Goal: Transaction & Acquisition: Download file/media

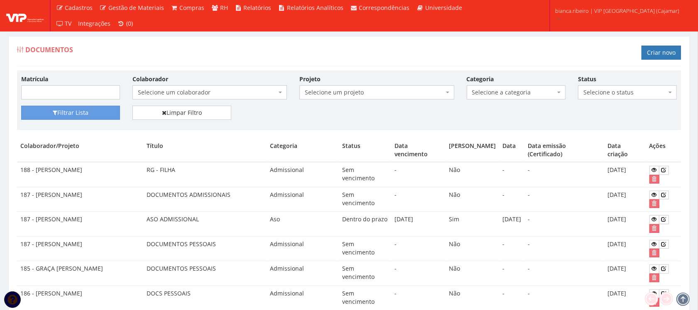
click at [252, 91] on span "Selecione um colaborador" at bounding box center [207, 92] width 139 height 8
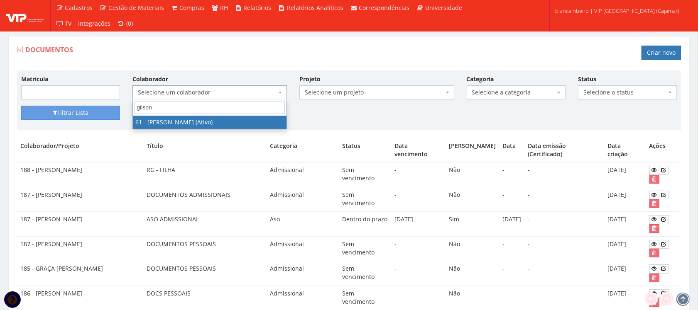
type input "gilson"
select select "3241"
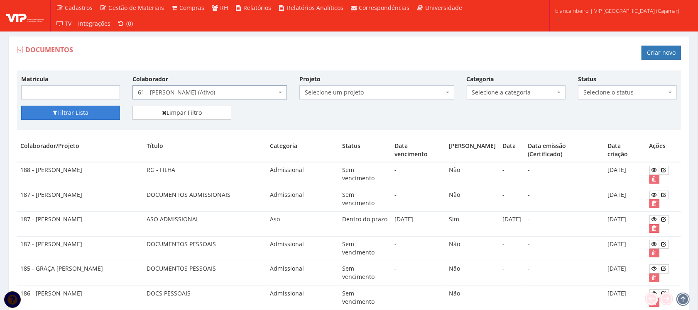
click at [61, 115] on button "Filtrar Lista" at bounding box center [70, 113] width 99 height 14
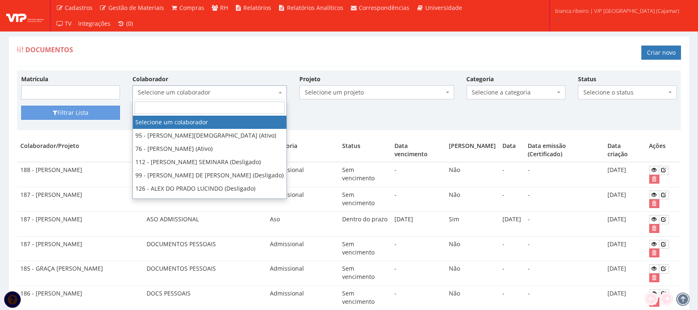
click at [201, 88] on span "Selecione um colaborador" at bounding box center [209, 93] width 154 height 14
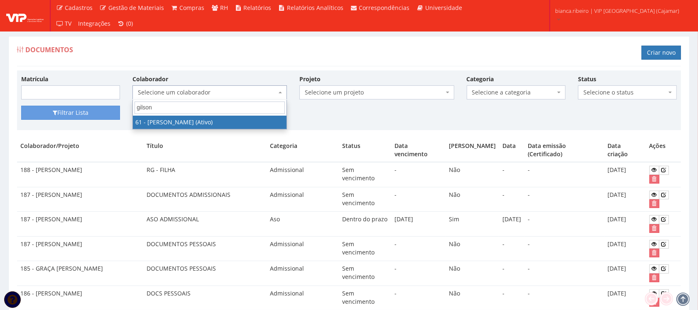
type input "gilson"
select select "3241"
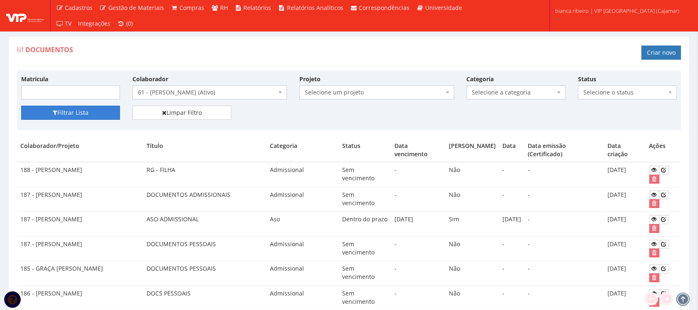
click at [70, 115] on button "Filtrar Lista" at bounding box center [70, 113] width 99 height 14
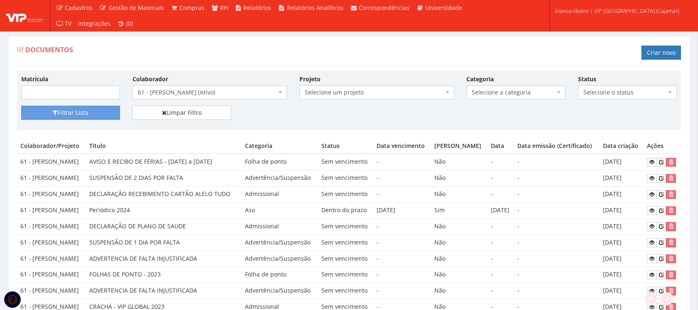
click at [495, 90] on span "Selecione a categoria" at bounding box center [513, 92] width 83 height 8
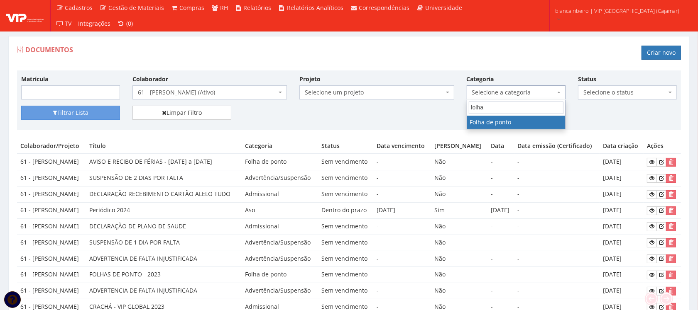
type input "folha"
select select "folha_ponto"
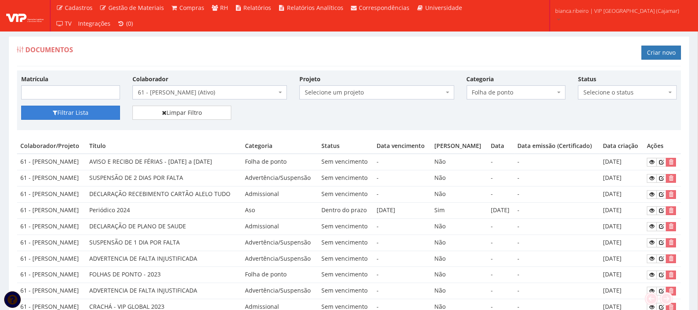
click at [86, 109] on button "Filtrar Lista" at bounding box center [70, 113] width 99 height 14
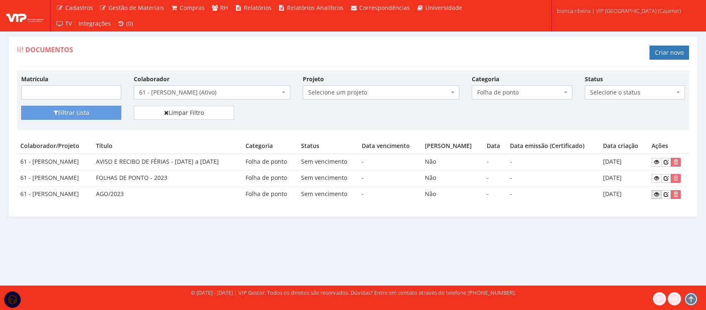
click at [654, 193] on link at bounding box center [656, 195] width 10 height 9
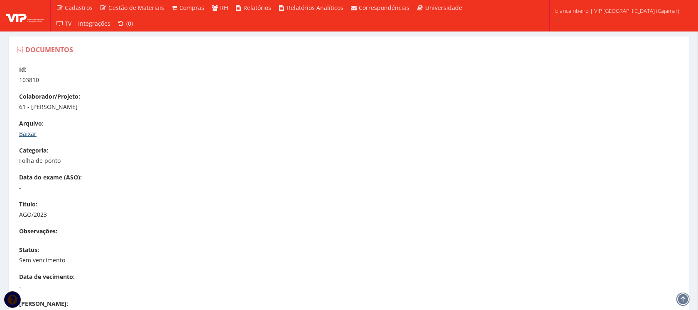
click at [26, 135] on link "Baixar" at bounding box center [27, 134] width 17 height 8
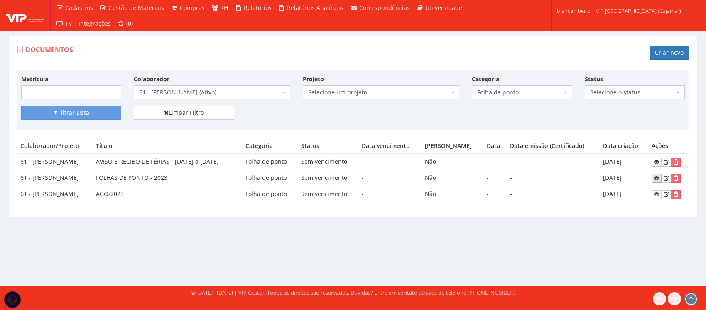
click at [659, 179] on icon at bounding box center [656, 179] width 5 height 6
click at [527, 93] on span "Folha de ponto" at bounding box center [519, 92] width 84 height 8
type input "holer"
select select "holerite"
click at [134, 109] on link "Limpar Filtro" at bounding box center [184, 113] width 100 height 14
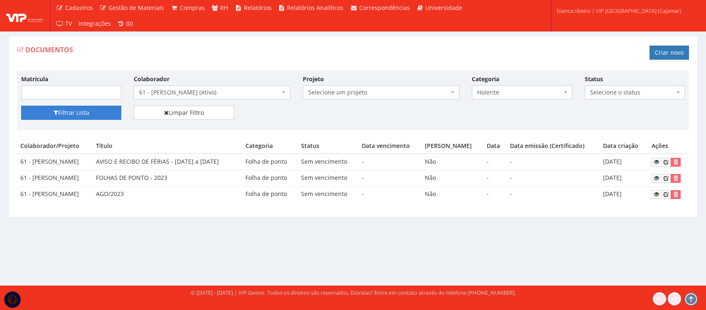
click at [104, 108] on button "Filtrar Lista" at bounding box center [71, 113] width 100 height 14
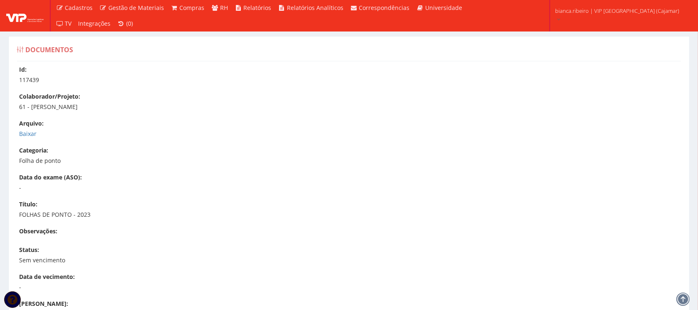
click at [23, 139] on div "Id: 117439 Colaborador/Projeto: 61 - GILSON DE OLIVEIRA LIRA Arquivo: Baixar Ca…" at bounding box center [349, 253] width 676 height 375
click at [23, 136] on link "Baixar" at bounding box center [27, 134] width 17 height 8
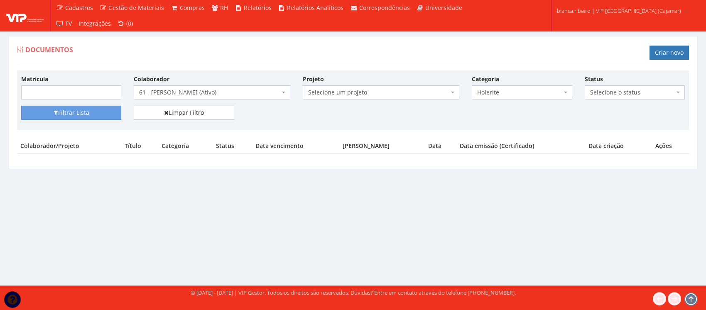
click at [540, 90] on span "Holerite" at bounding box center [519, 92] width 84 height 8
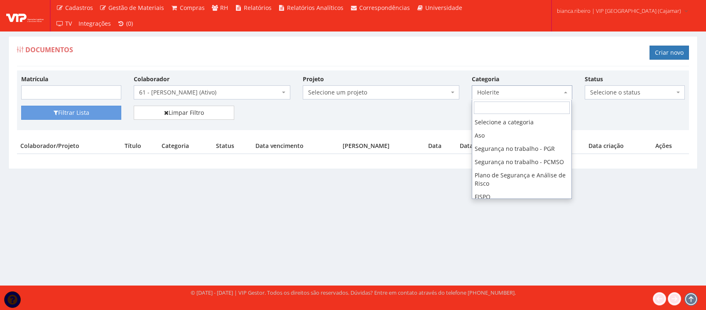
scroll to position [163, 0]
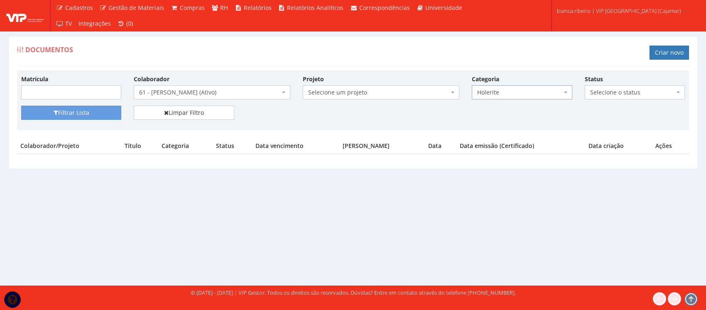
click at [86, 104] on div "Matrícula Colaborador Selecione um colaborador 95 - ADRIANE NEVES JESUS (Ativo)…" at bounding box center [353, 90] width 676 height 31
click at [93, 113] on button "Filtrar Lista" at bounding box center [71, 113] width 100 height 14
click at [252, 92] on span "61 - GILSON DE OLIVEIRA LIRA (Ativo)" at bounding box center [209, 92] width 141 height 8
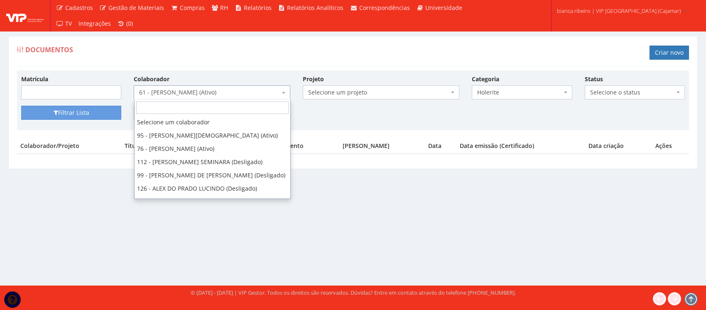
scroll to position [913, 0]
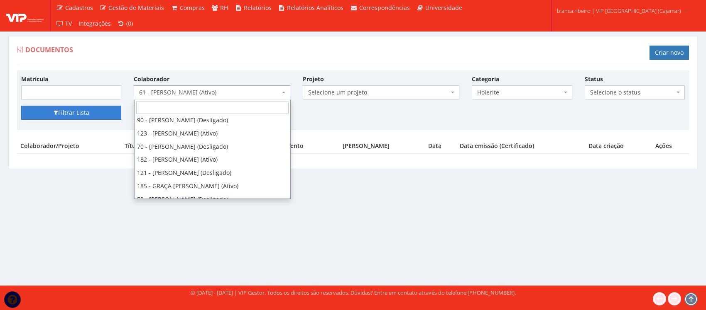
click at [110, 117] on button "Filtrar Lista" at bounding box center [71, 113] width 100 height 14
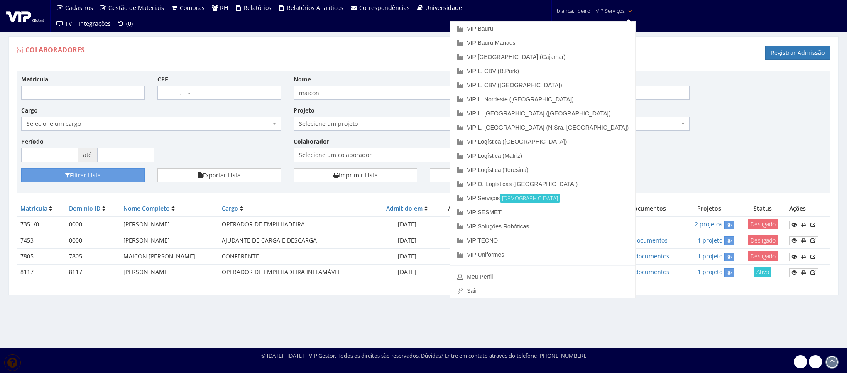
click at [574, 10] on span "bianca.ribeiro | VIP Serviços" at bounding box center [591, 11] width 68 height 8
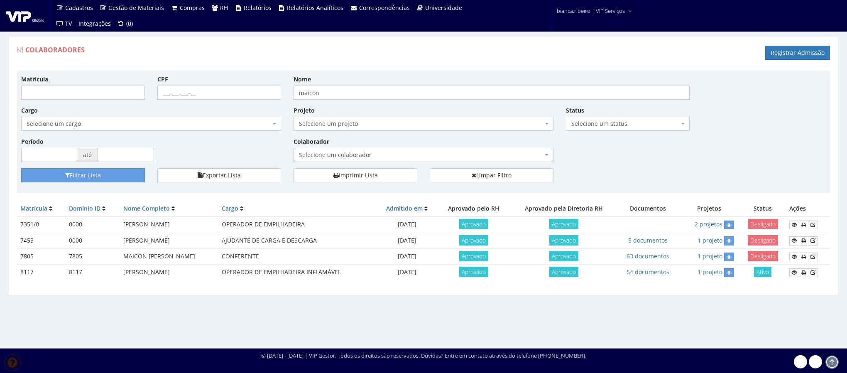
click at [574, 10] on span "bianca.ribeiro | VIP Serviços" at bounding box center [591, 11] width 68 height 8
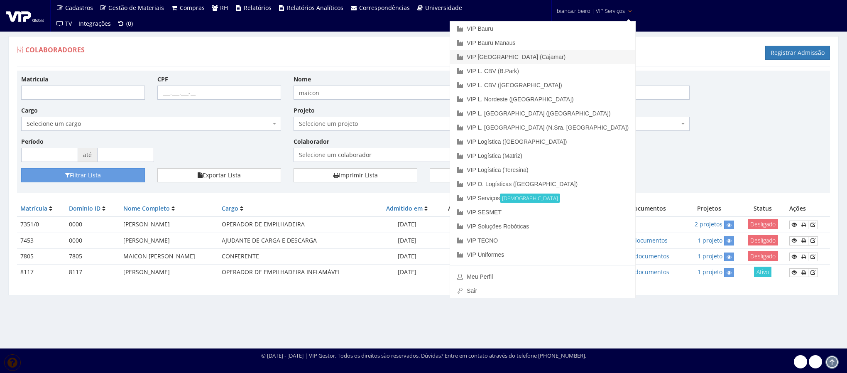
click at [562, 59] on link "VIP [GEOGRAPHIC_DATA] (Cajamar)" at bounding box center [542, 57] width 185 height 14
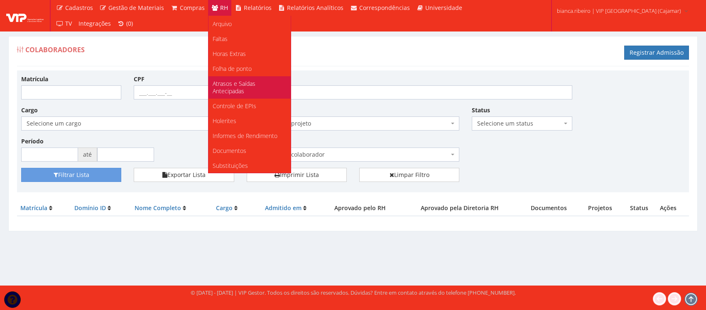
scroll to position [104, 0]
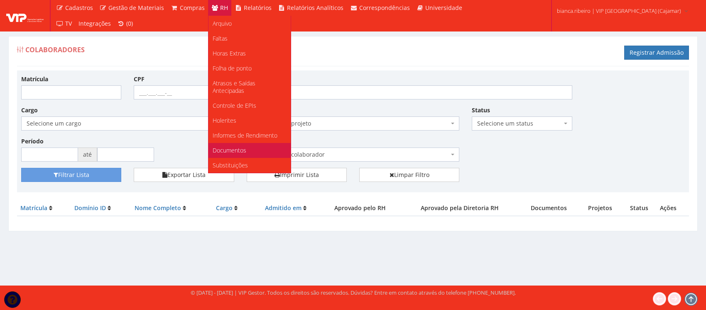
click at [225, 152] on span "Documentos" at bounding box center [230, 151] width 34 height 8
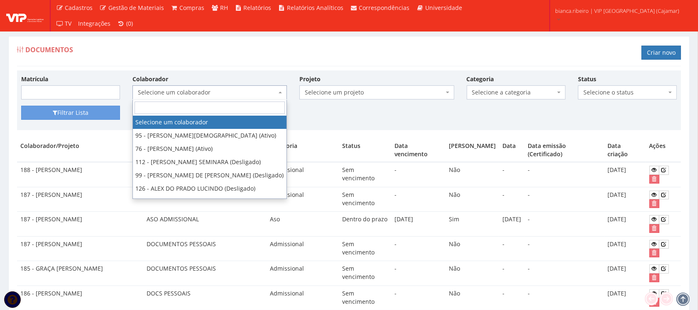
click at [235, 96] on span "Selecione um colaborador" at bounding box center [207, 92] width 139 height 8
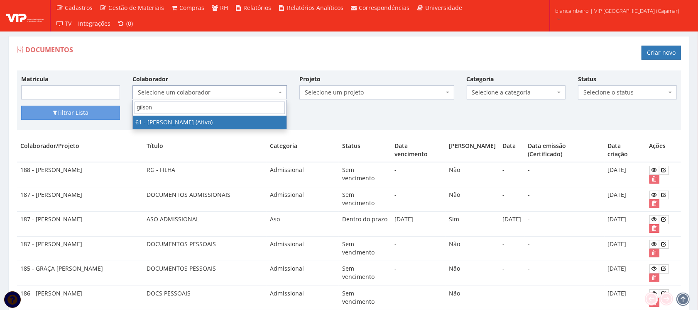
type input "gilson"
select select "3241"
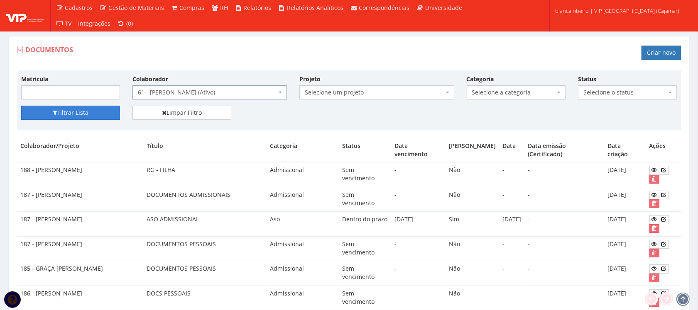
click at [86, 107] on button "Filtrar Lista" at bounding box center [70, 113] width 99 height 14
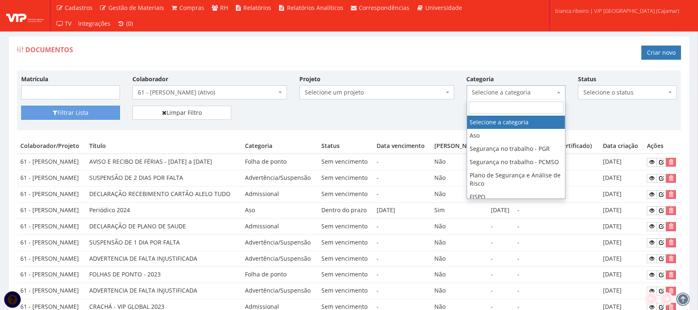
click at [542, 94] on span "Selecione a categoria" at bounding box center [513, 92] width 83 height 8
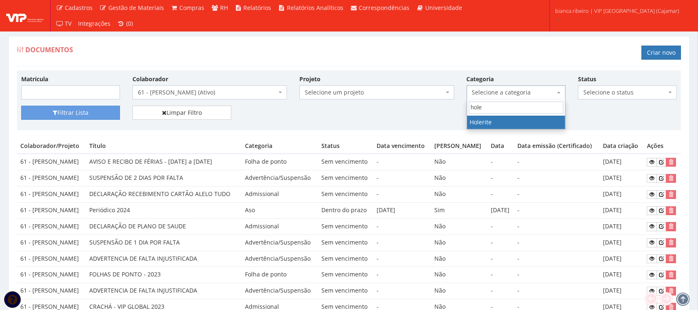
type input "hole"
select select "holerite"
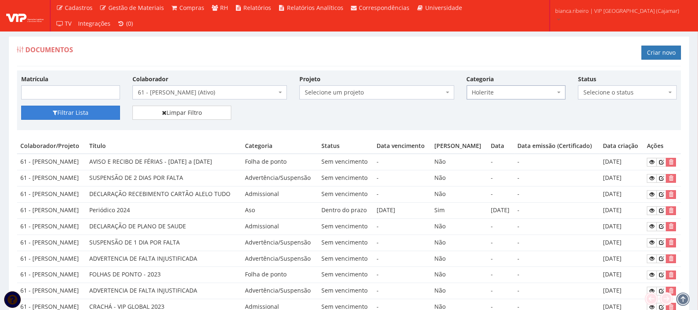
click at [95, 110] on button "Filtrar Lista" at bounding box center [70, 113] width 99 height 14
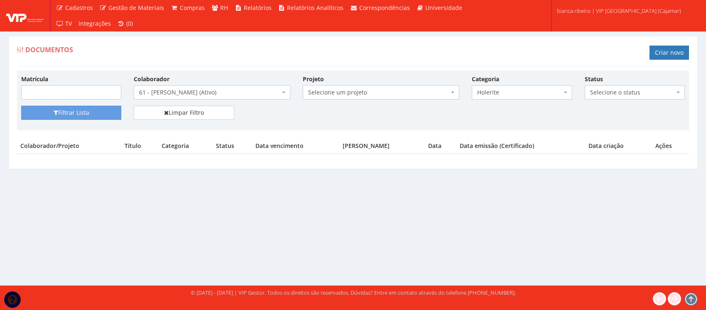
click at [246, 89] on span "61 - [PERSON_NAME] (Ativo)" at bounding box center [209, 92] width 141 height 8
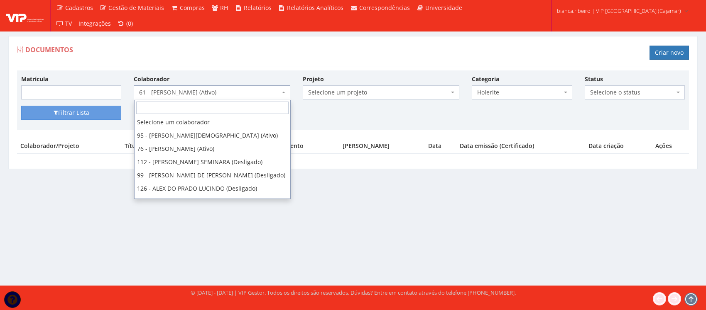
scroll to position [913, 0]
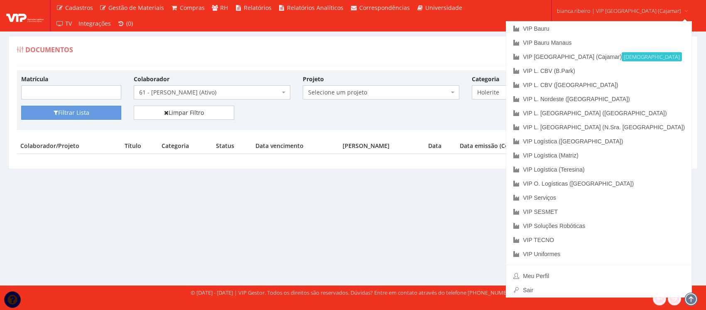
click at [590, 2] on link "bianca.ribeiro | VIP Brasil (Cajamar)" at bounding box center [622, 10] width 138 height 20
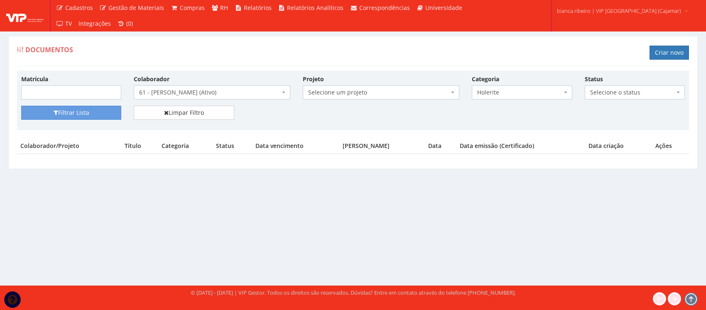
click at [590, 2] on link "bianca.ribeiro | VIP Brasil (Cajamar)" at bounding box center [622, 10] width 138 height 20
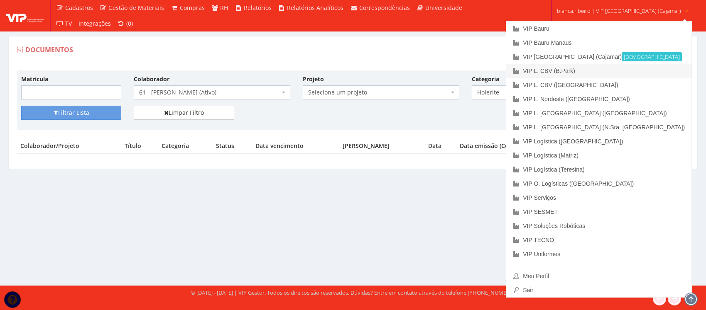
click at [591, 67] on link "VIP L. CBV (B.Park)" at bounding box center [598, 71] width 185 height 14
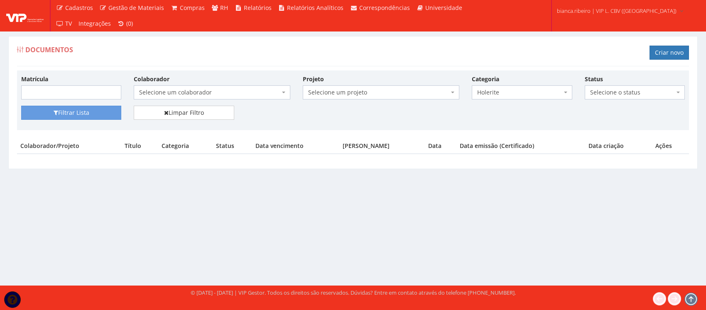
click at [192, 94] on span "Selecione um colaborador" at bounding box center [209, 92] width 141 height 8
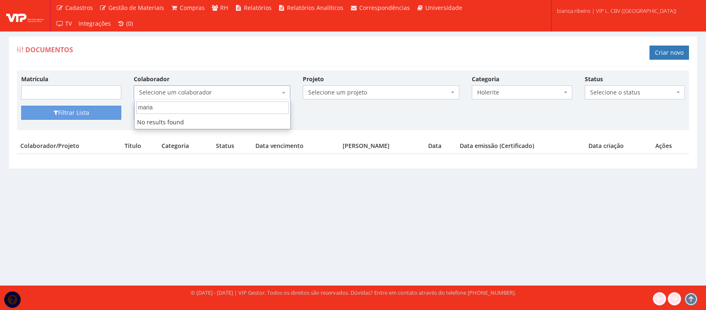
type input "maria a"
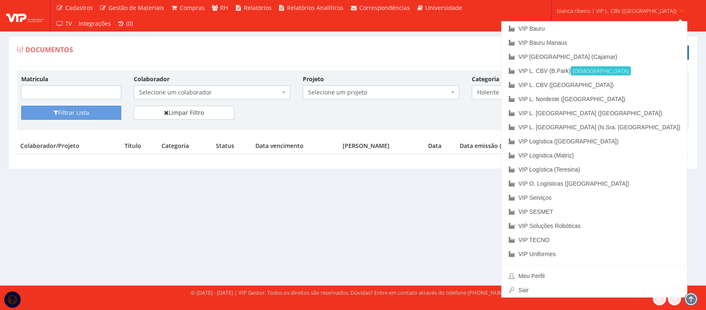
click at [599, 13] on span "bianca.ribeiro | VIP L. CBV (B.Park)" at bounding box center [617, 11] width 120 height 8
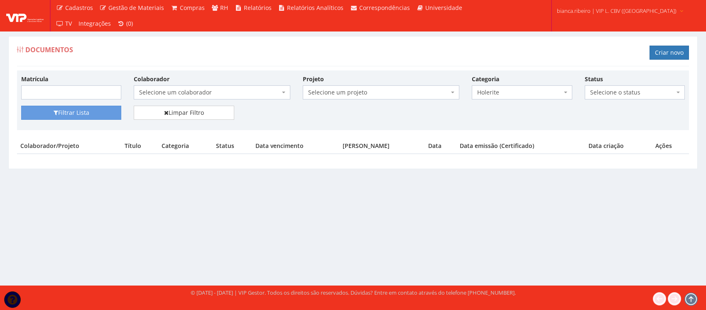
click at [599, 13] on span "bianca.ribeiro | VIP L. CBV (B.Park)" at bounding box center [617, 11] width 120 height 8
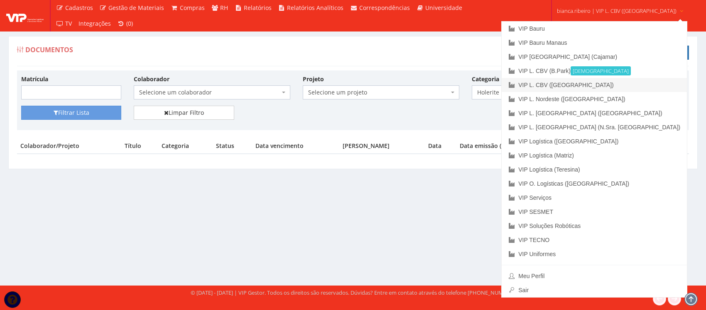
click at [596, 84] on link "VIP L. CBV ([GEOGRAPHIC_DATA])" at bounding box center [593, 85] width 185 height 14
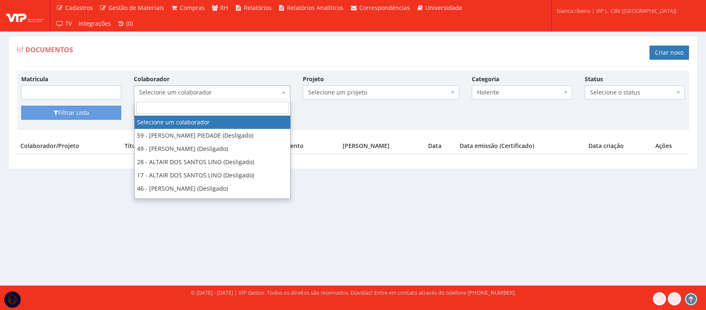
click at [201, 93] on span "Selecione um colaborador" at bounding box center [209, 92] width 141 height 8
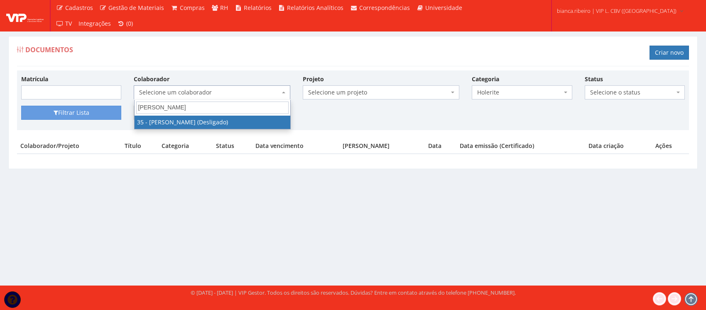
type input "[PERSON_NAME]"
select select "3276"
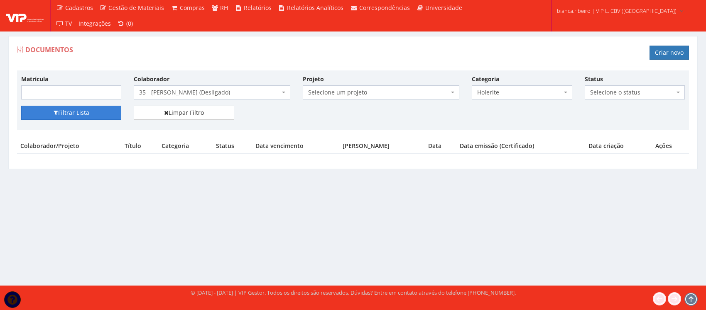
click at [79, 111] on button "Filtrar Lista" at bounding box center [71, 113] width 100 height 14
click at [494, 90] on span "Holerite" at bounding box center [519, 92] width 84 height 8
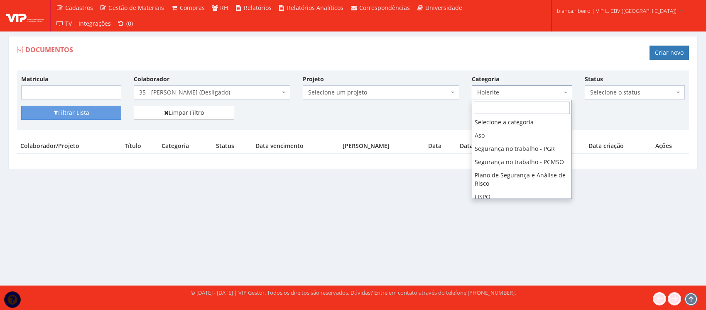
scroll to position [163, 0]
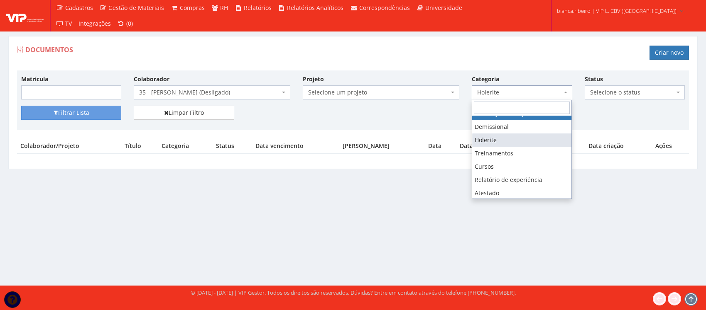
click at [502, 110] on input "search" at bounding box center [522, 108] width 96 height 12
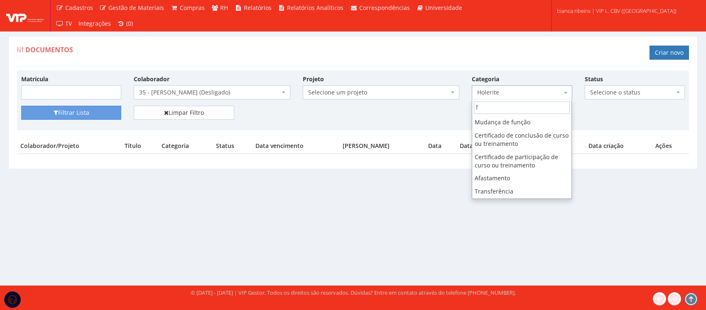
scroll to position [0, 0]
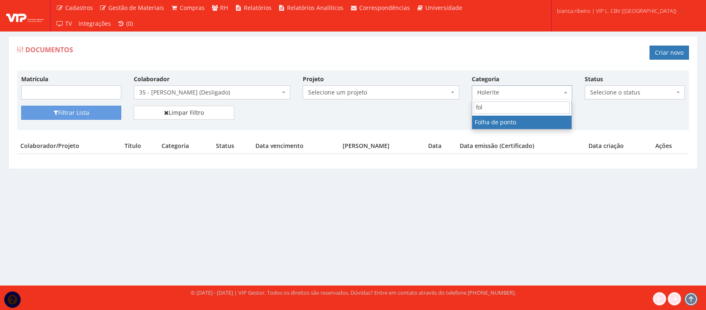
type input "fol"
select select "folha_ponto"
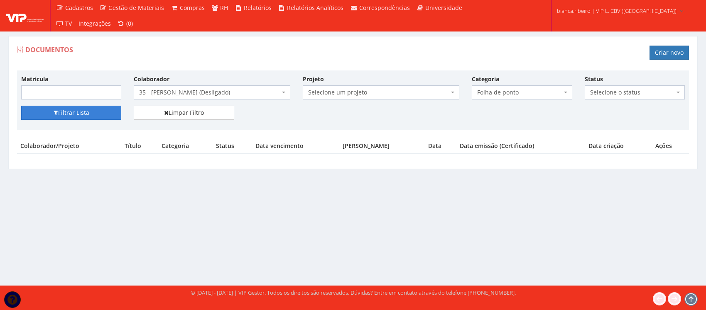
click at [114, 110] on button "Filtrar Lista" at bounding box center [71, 113] width 100 height 14
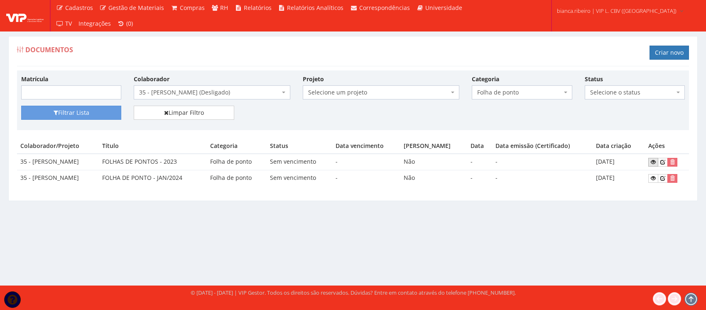
click at [654, 162] on icon at bounding box center [652, 162] width 5 height 6
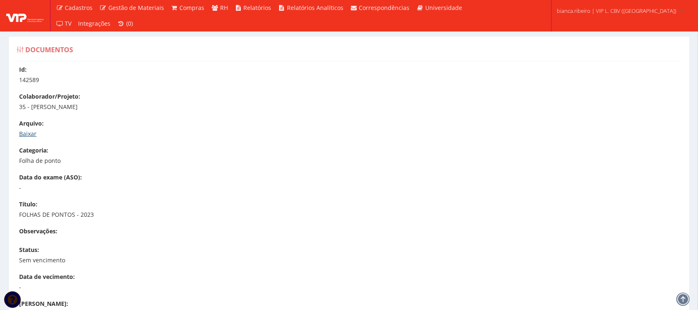
click at [29, 130] on link "Baixar" at bounding box center [27, 134] width 17 height 8
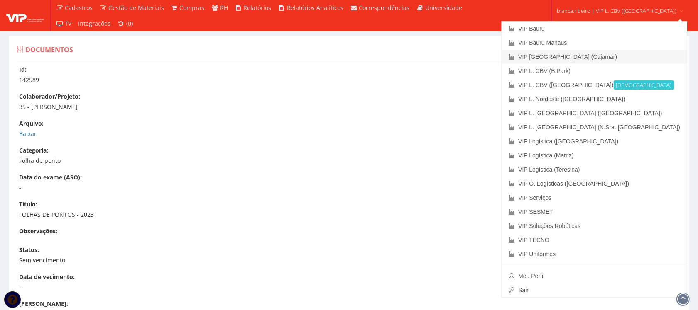
click at [579, 56] on link "VIP [GEOGRAPHIC_DATA] (Cajamar)" at bounding box center [593, 57] width 185 height 14
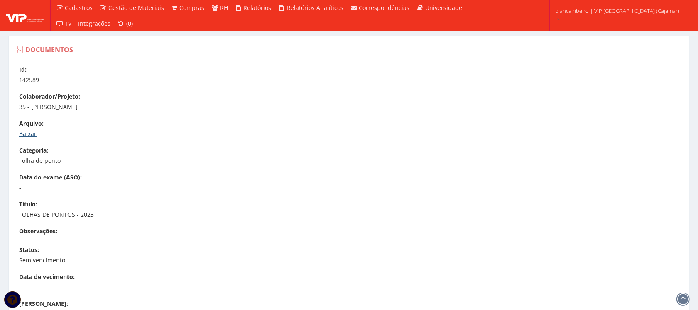
click at [29, 133] on link "Baixar" at bounding box center [27, 134] width 17 height 8
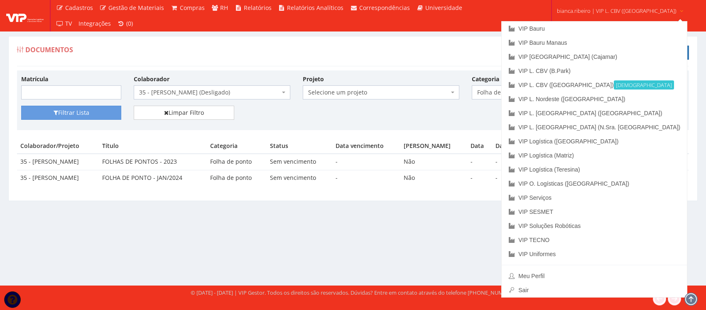
click at [612, 10] on span "bianca.ribeiro | VIP L. CBV (City Gate)" at bounding box center [617, 11] width 120 height 8
click at [610, 54] on link "VIP [GEOGRAPHIC_DATA] (Cajamar)" at bounding box center [593, 57] width 185 height 14
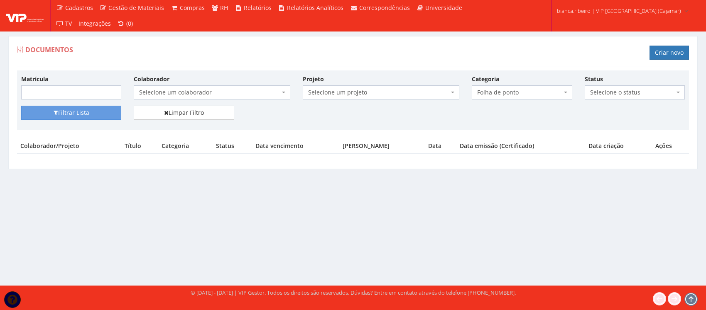
click at [279, 90] on span "Selecione um colaborador" at bounding box center [209, 92] width 141 height 8
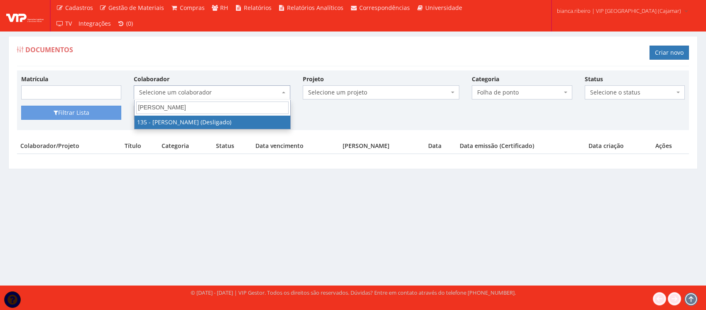
type input "[PERSON_NAME]"
select select "3889"
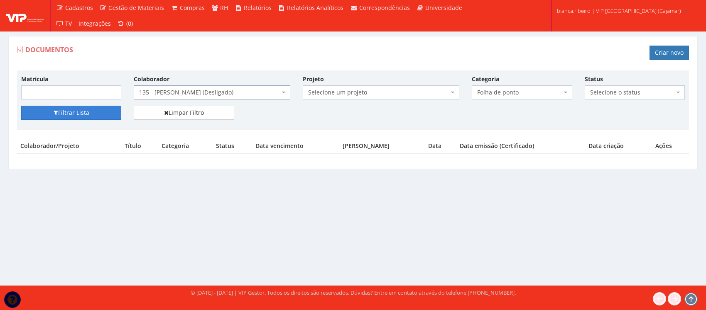
click at [75, 117] on button "Filtrar Lista" at bounding box center [71, 113] width 100 height 14
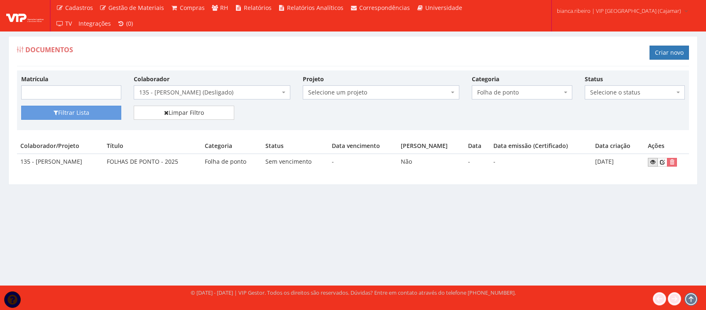
click at [658, 159] on link at bounding box center [653, 162] width 10 height 9
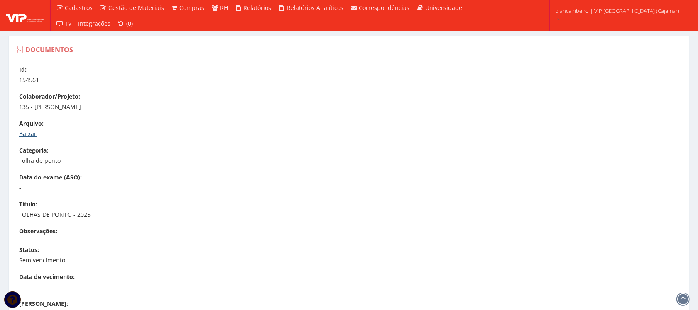
click at [32, 136] on link "Baixar" at bounding box center [27, 134] width 17 height 8
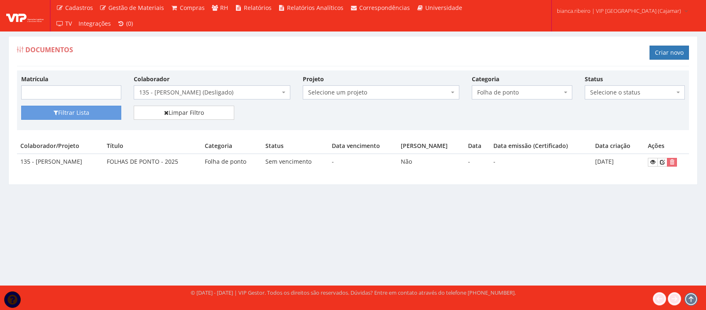
drag, startPoint x: 137, startPoint y: 162, endPoint x: 37, endPoint y: 162, distance: 100.9
click at [37, 162] on td "135 - PEDRO RANDES BOMFIM MAGALHAES" at bounding box center [60, 162] width 86 height 16
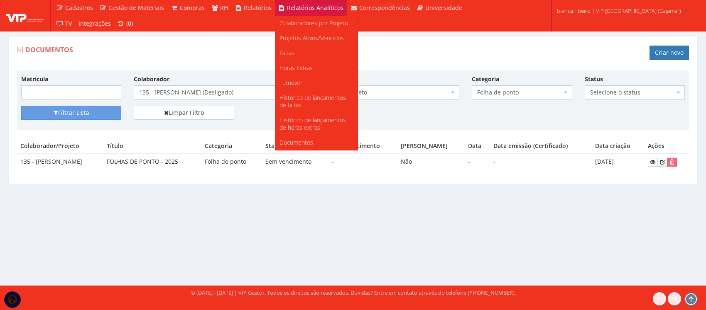
copy td "PEDRO RANDES BOMFIM MAGALHAES"
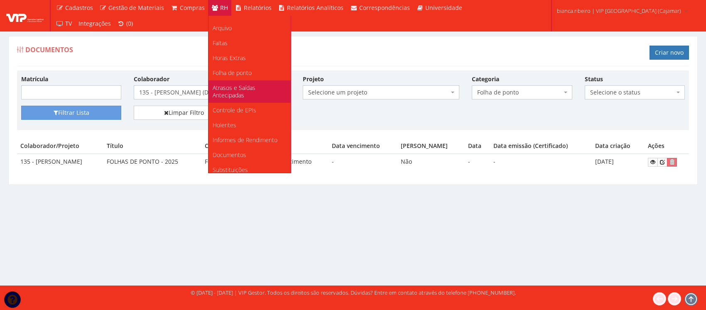
scroll to position [104, 0]
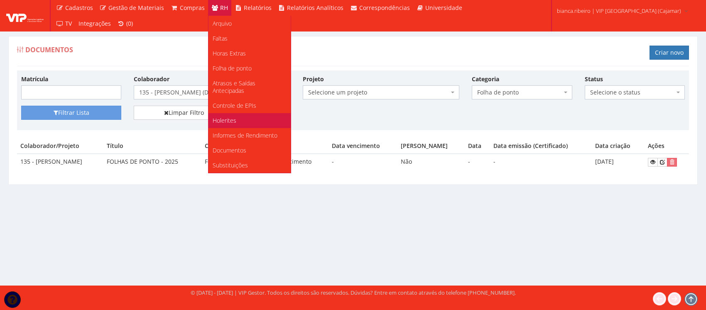
click at [223, 117] on span "Holerites" at bounding box center [225, 121] width 24 height 8
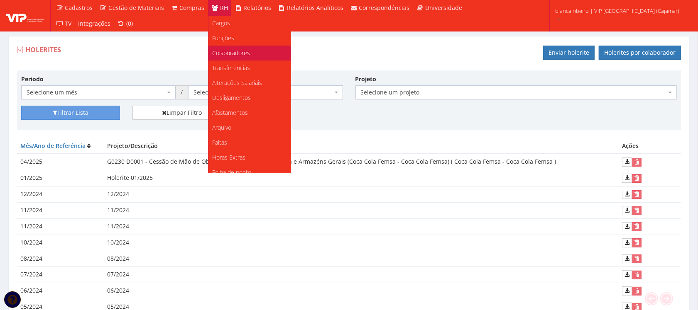
click at [235, 47] on link "Colaboradores" at bounding box center [249, 53] width 82 height 15
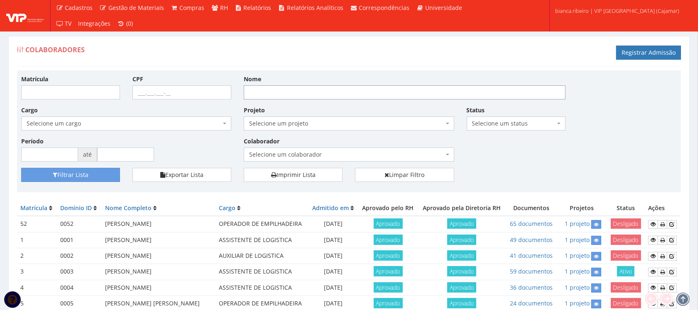
click at [292, 93] on input "Nome" at bounding box center [405, 93] width 322 height 14
paste input "[PERSON_NAME] [PERSON_NAME]"
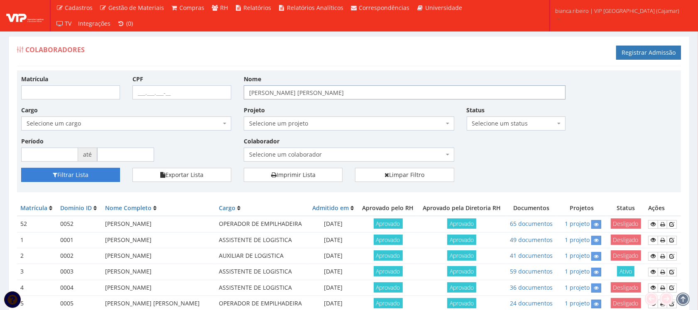
type input "PEDRO RANDES BOMFIM MAGALHAES"
click at [88, 173] on button "Filtrar Lista" at bounding box center [70, 175] width 99 height 14
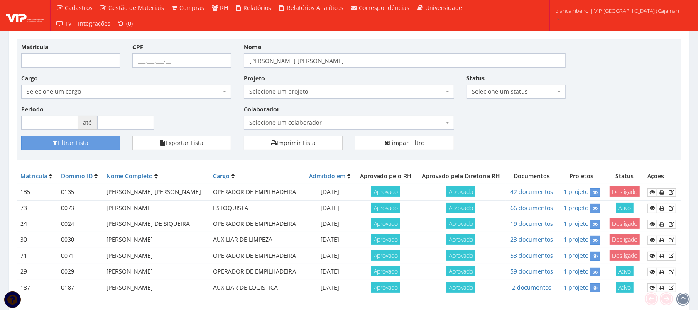
scroll to position [62, 0]
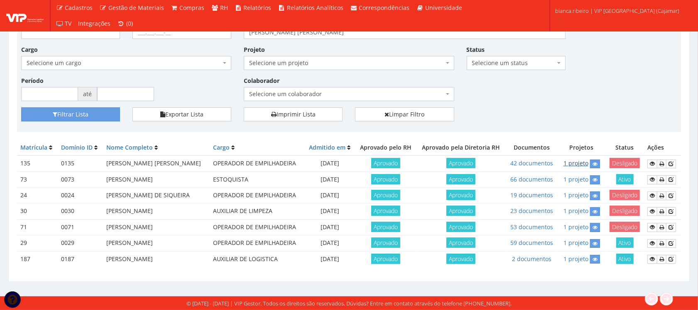
click at [573, 162] on link "1 projeto" at bounding box center [575, 163] width 25 height 8
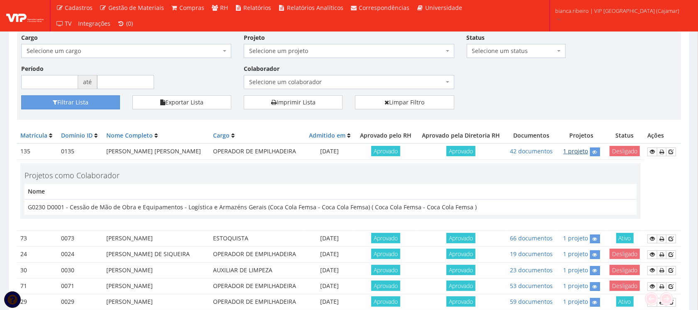
scroll to position [133, 0]
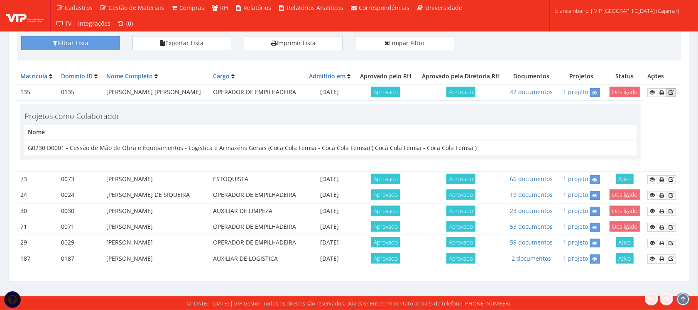
click at [672, 93] on icon at bounding box center [670, 93] width 5 height 6
click at [651, 92] on icon at bounding box center [652, 93] width 5 height 6
click at [652, 90] on icon at bounding box center [652, 93] width 5 height 6
click at [653, 91] on icon at bounding box center [652, 93] width 5 height 6
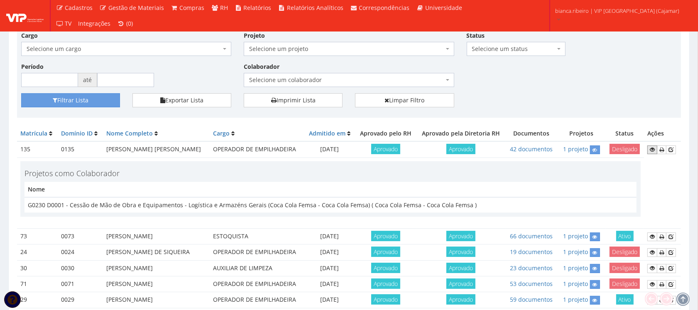
scroll to position [29, 0]
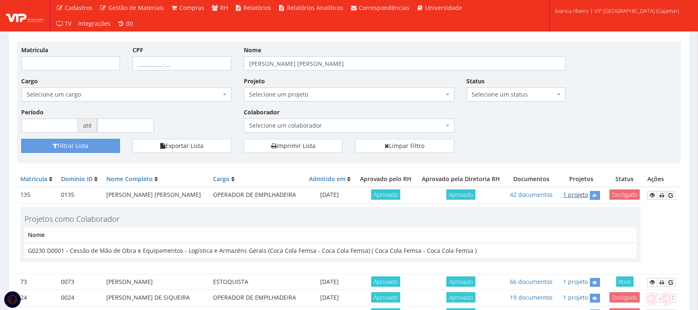
click at [570, 196] on link "1 projeto" at bounding box center [575, 195] width 25 height 8
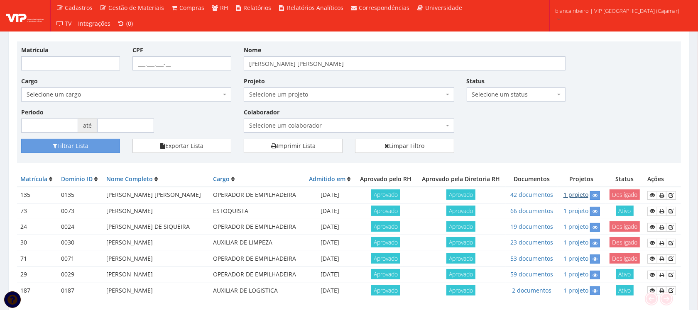
click at [573, 196] on link "1 projeto" at bounding box center [575, 195] width 25 height 8
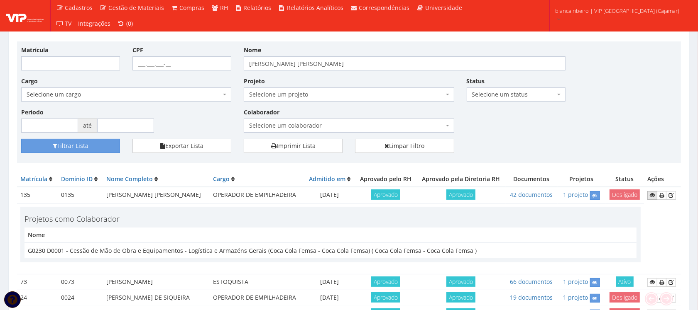
click at [653, 196] on icon at bounding box center [652, 196] width 5 height 6
drag, startPoint x: 40, startPoint y: 9, endPoint x: 29, endPoint y: 13, distance: 11.2
click at [35, 11] on div at bounding box center [25, 16] width 51 height 32
click at [29, 13] on img at bounding box center [24, 16] width 37 height 12
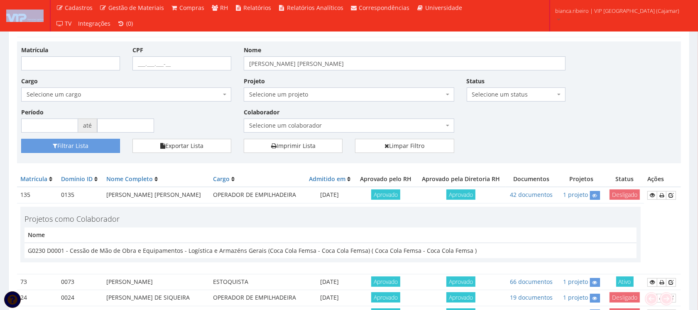
click at [28, 19] on img at bounding box center [24, 16] width 37 height 12
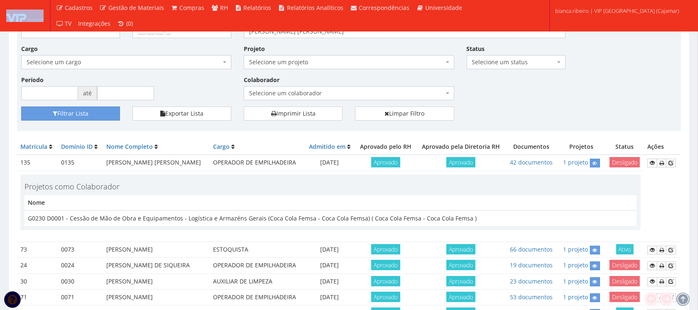
scroll to position [0, 0]
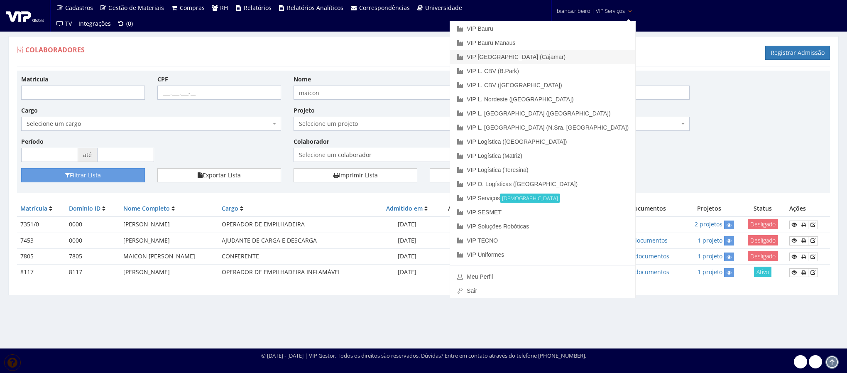
click at [565, 60] on link "VIP [GEOGRAPHIC_DATA] (Cajamar)" at bounding box center [542, 57] width 185 height 14
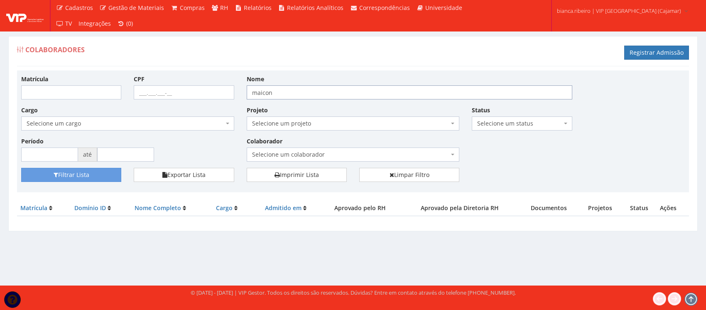
click at [284, 91] on input "maicon" at bounding box center [409, 93] width 325 height 14
paste input "[PERSON_NAME] [PERSON_NAME]"
type input "[PERSON_NAME] [PERSON_NAME]"
click at [70, 177] on button "Filtrar Lista" at bounding box center [71, 175] width 100 height 14
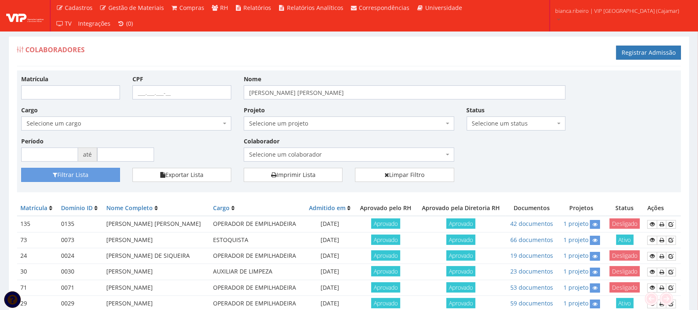
scroll to position [62, 0]
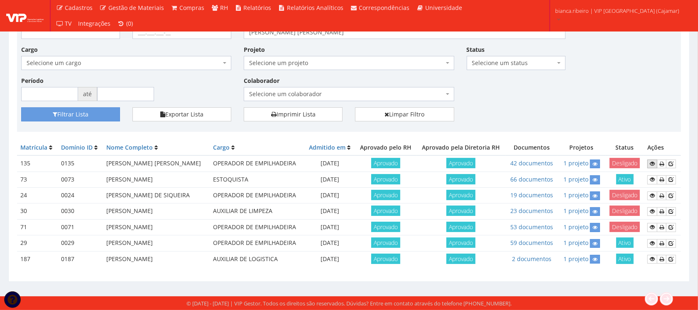
click at [650, 161] on icon at bounding box center [652, 164] width 5 height 6
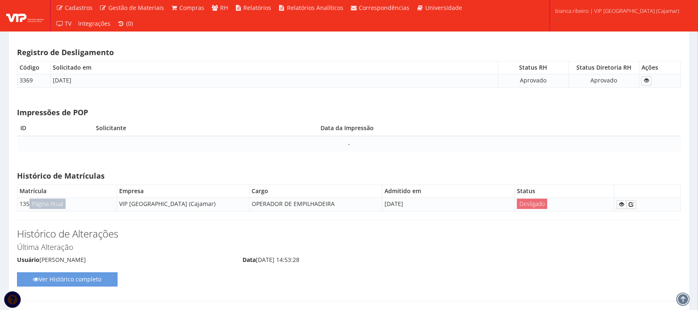
scroll to position [4671, 0]
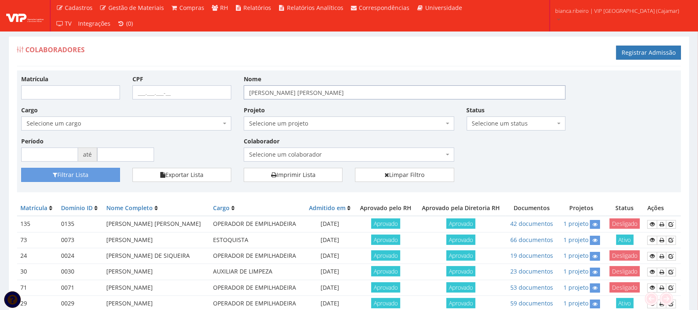
click at [373, 96] on input "[PERSON_NAME] [PERSON_NAME]" at bounding box center [405, 93] width 322 height 14
click at [373, 95] on input "[PERSON_NAME] [PERSON_NAME]" at bounding box center [405, 93] width 322 height 14
type input "[PERSON_NAME]"
click at [21, 168] on button "Filtrar Lista" at bounding box center [70, 175] width 99 height 14
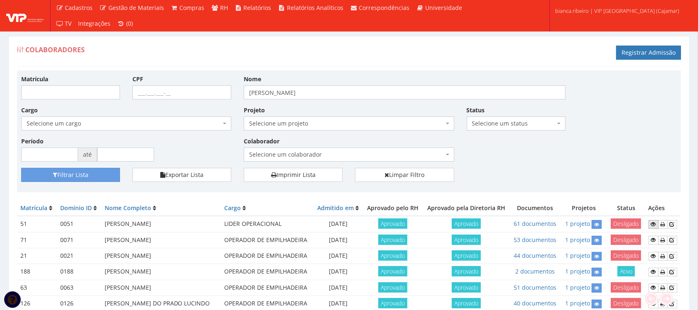
click at [654, 224] on icon at bounding box center [653, 225] width 5 height 6
click at [195, 227] on td "VINICIUS HENRIQUE ALVES VILAREAL" at bounding box center [161, 224] width 120 height 16
copy tr "VINICIUS HENRIQUE ALVES VILAREAL"
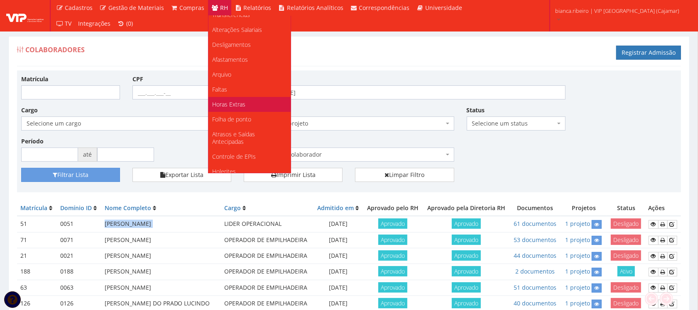
scroll to position [104, 0]
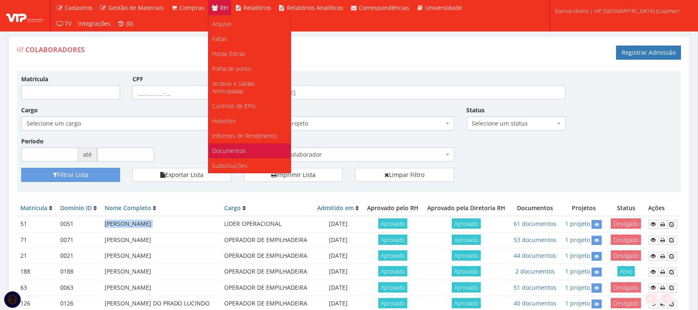
click at [241, 150] on span "Documentos" at bounding box center [230, 151] width 34 height 8
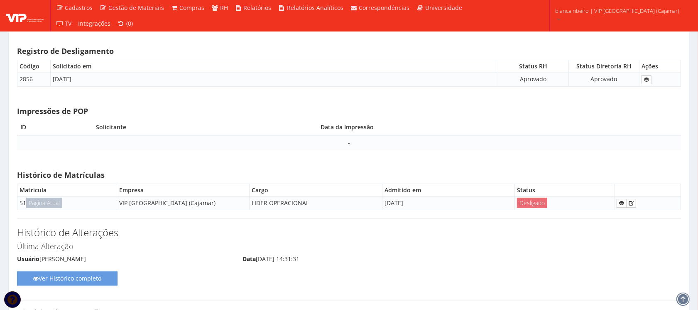
scroll to position [5444, 0]
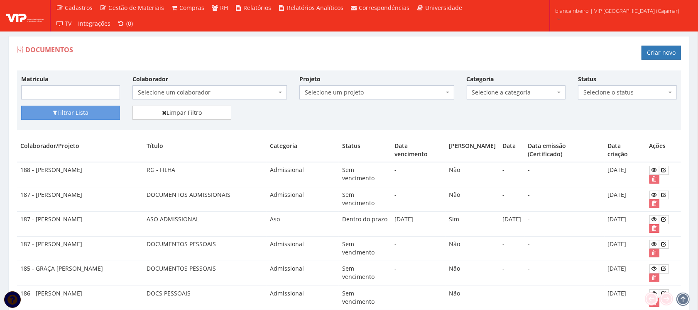
click at [263, 88] on span "Selecione um colaborador" at bounding box center [209, 93] width 154 height 14
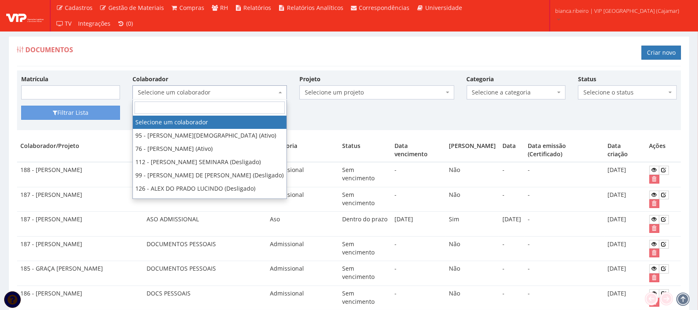
click at [246, 111] on input "search" at bounding box center [209, 108] width 150 height 12
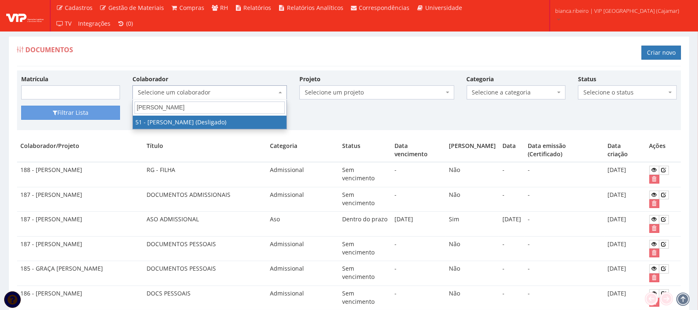
type input "VINICIUS HENRIQUE ALVES VILAREAl"
select select "3073"
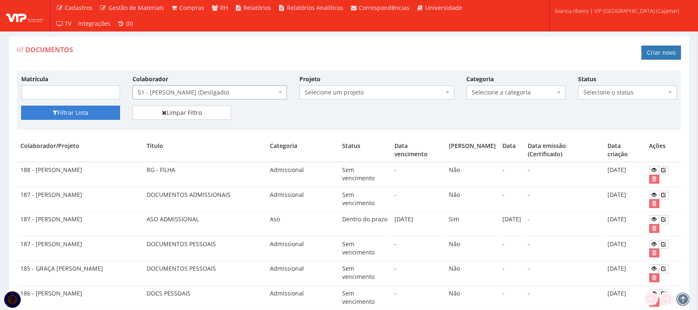
click at [102, 117] on button "Filtrar Lista" at bounding box center [70, 113] width 99 height 14
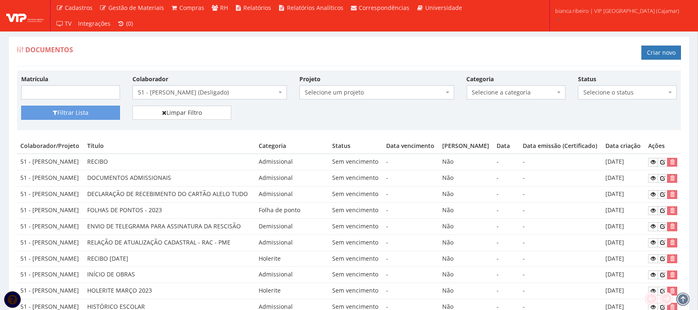
click at [472, 251] on td "Não" at bounding box center [466, 243] width 55 height 16
click at [538, 95] on span "Selecione a categoria" at bounding box center [513, 92] width 83 height 8
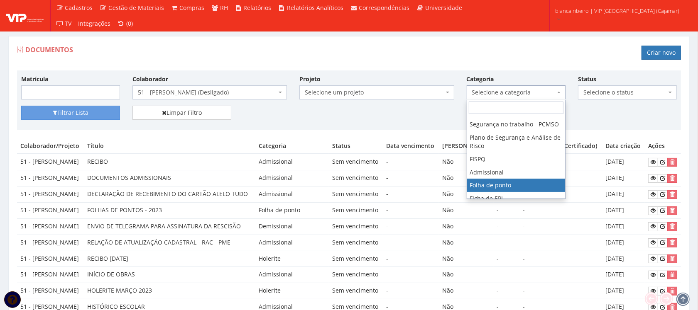
scroll to position [52, 0]
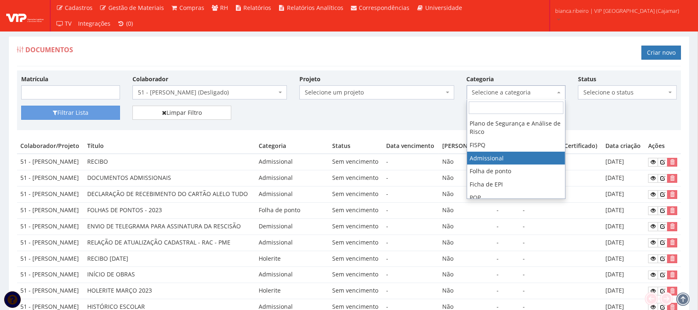
select select "admissional"
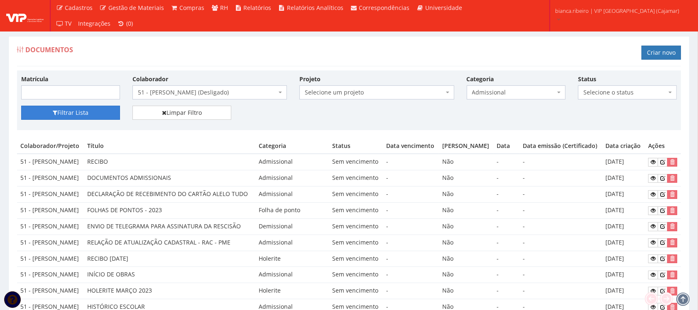
click at [48, 112] on button "Filtrar Lista" at bounding box center [70, 113] width 99 height 14
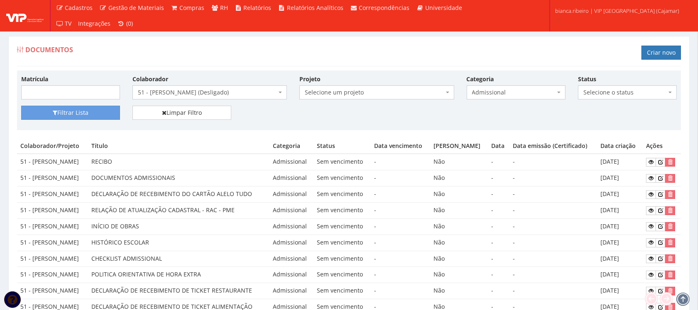
click at [490, 98] on span "Admissional" at bounding box center [516, 93] width 99 height 14
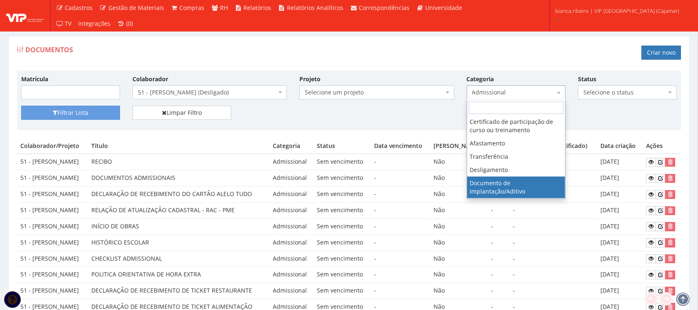
scroll to position [175, 0]
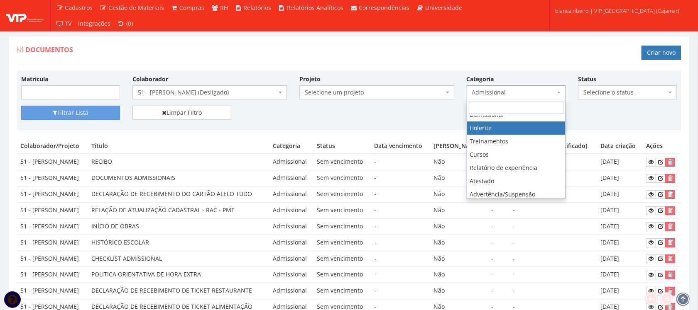
select select "holerite"
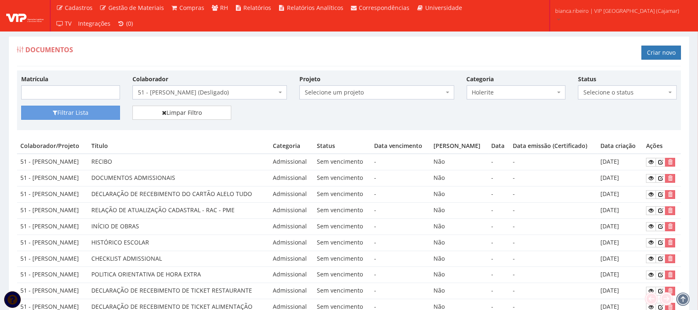
click at [100, 105] on div "Matrícula Colaborador Selecione um colaborador 95 - ADRIANE NEVES JESUS (Ativo)…" at bounding box center [349, 90] width 668 height 31
click at [102, 110] on button "Filtrar Lista" at bounding box center [70, 113] width 99 height 14
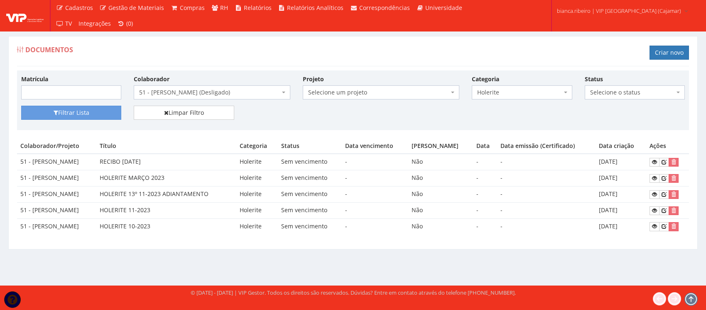
click at [504, 93] on span "Holerite" at bounding box center [519, 92] width 84 height 8
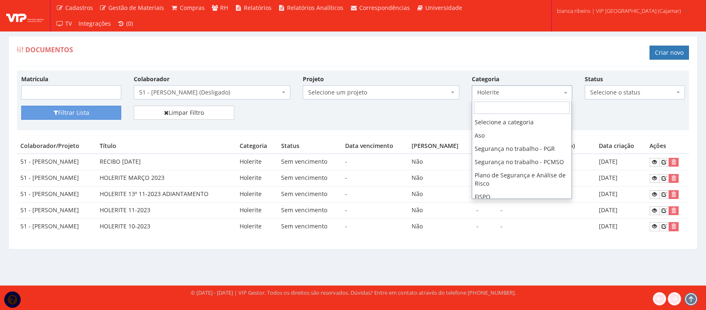
scroll to position [163, 0]
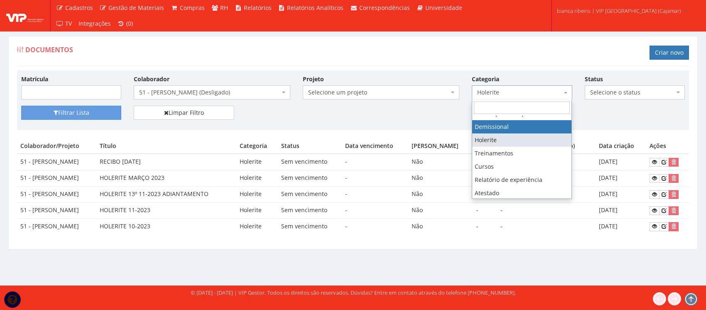
select select "demissional"
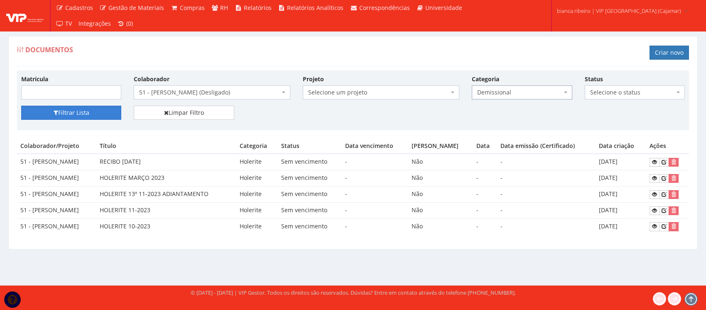
click at [93, 107] on button "Filtrar Lista" at bounding box center [71, 113] width 100 height 14
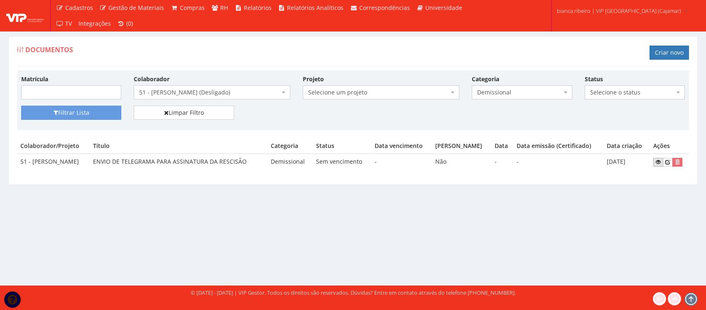
click at [660, 161] on icon at bounding box center [657, 162] width 5 height 6
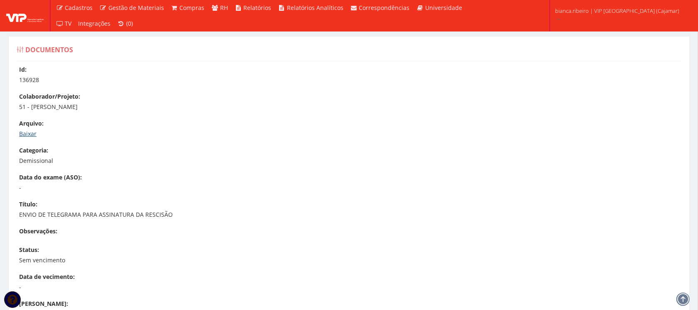
click at [29, 130] on link "Baixar" at bounding box center [27, 134] width 17 height 8
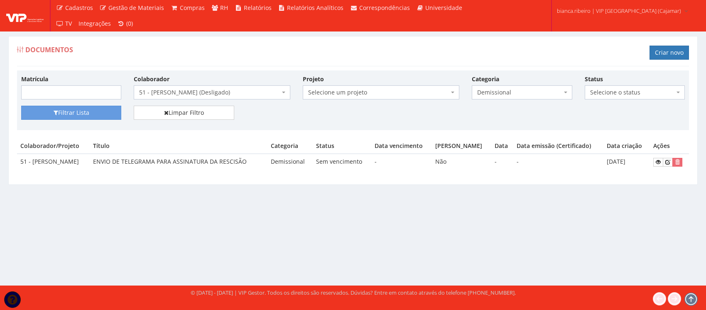
click at [518, 93] on span "Demissional" at bounding box center [519, 92] width 84 height 8
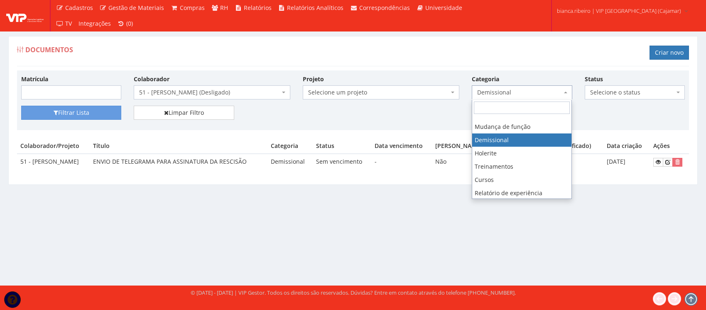
scroll to position [98, 0]
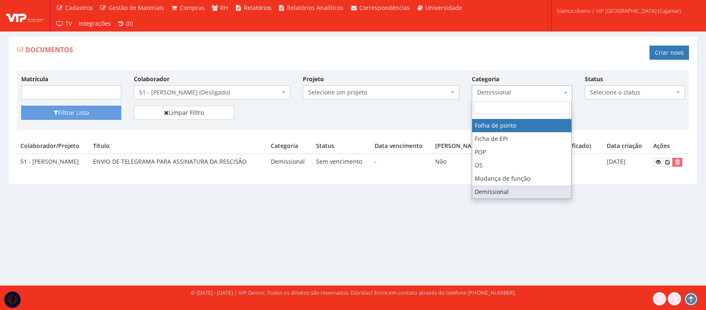
drag, startPoint x: 513, startPoint y: 134, endPoint x: 506, endPoint y: 137, distance: 7.1
select select "folha_ponto"
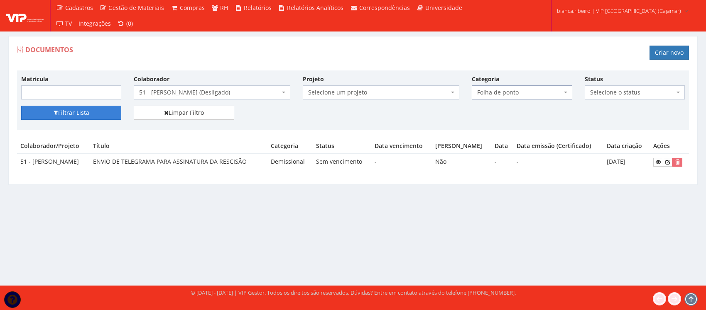
click at [108, 112] on button "Filtrar Lista" at bounding box center [71, 113] width 100 height 14
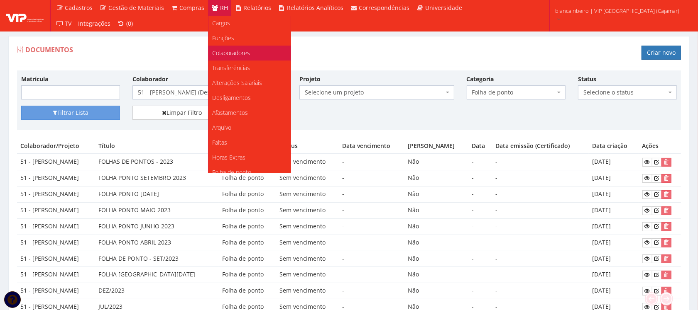
click at [241, 50] on span "Colaboradores" at bounding box center [232, 53] width 38 height 8
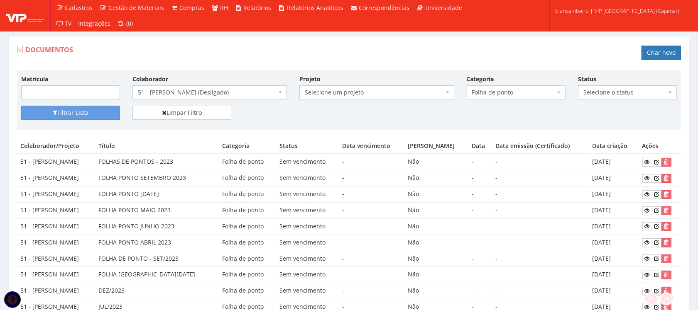
click at [495, 94] on span "Folha de ponto" at bounding box center [513, 92] width 83 height 8
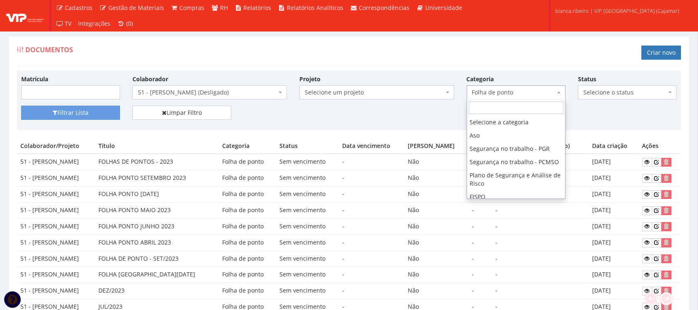
scroll to position [83, 0]
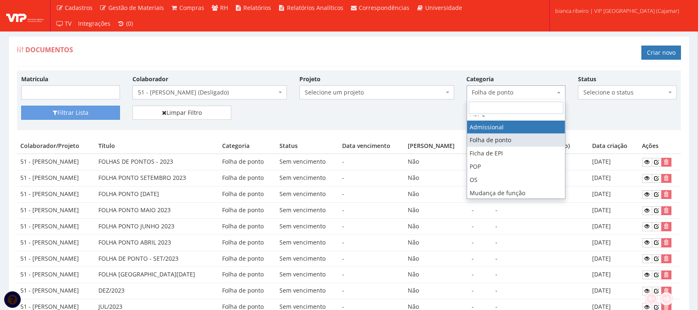
select select "admissional"
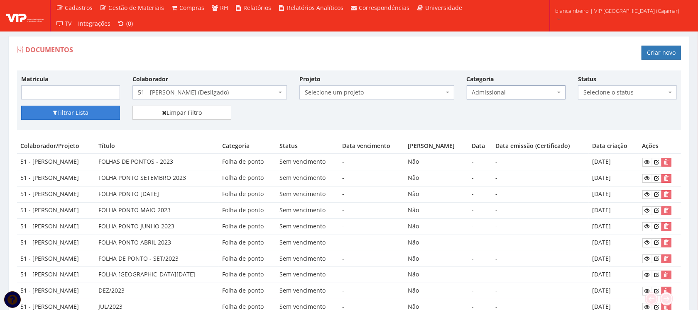
click at [118, 112] on button "Filtrar Lista" at bounding box center [70, 113] width 99 height 14
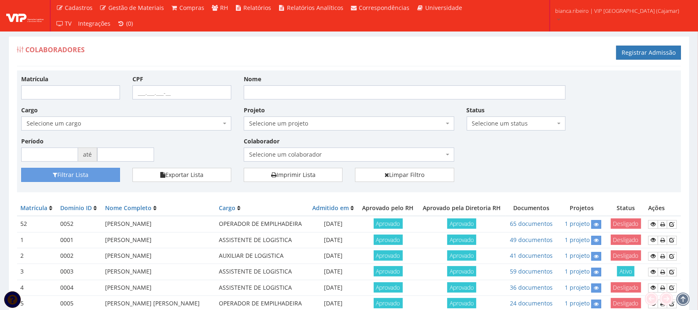
click at [381, 100] on div "Matrícula CPF Nome Cargo Selecione um cargo G1046 D0029 - 4110-05 - AGENTE DE A…" at bounding box center [349, 121] width 668 height 93
click at [380, 95] on input "Nome" at bounding box center [405, 93] width 322 height 14
paste input "[PERSON_NAME]"
type input "[PERSON_NAME]"
click at [21, 168] on button "Filtrar Lista" at bounding box center [70, 175] width 99 height 14
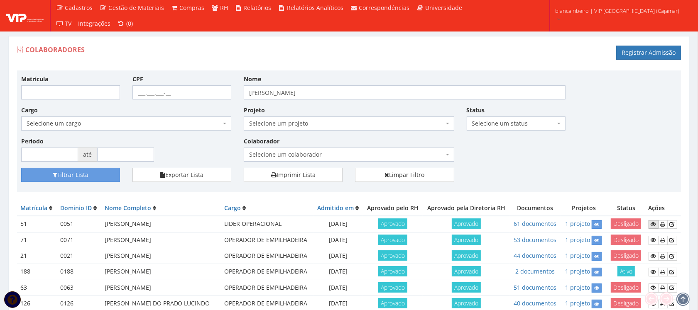
click at [652, 224] on icon at bounding box center [653, 225] width 5 height 6
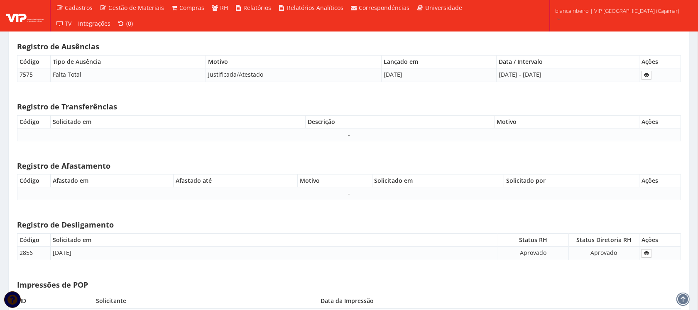
scroll to position [5427, 0]
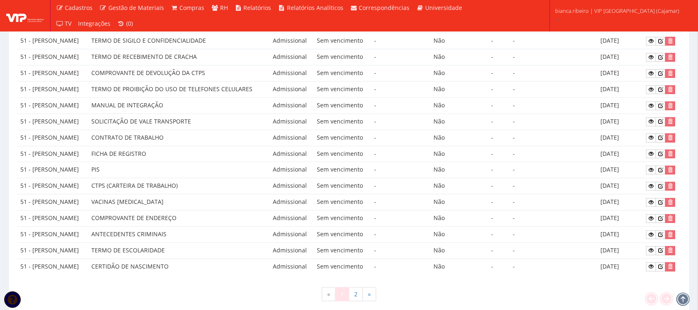
scroll to position [401, 0]
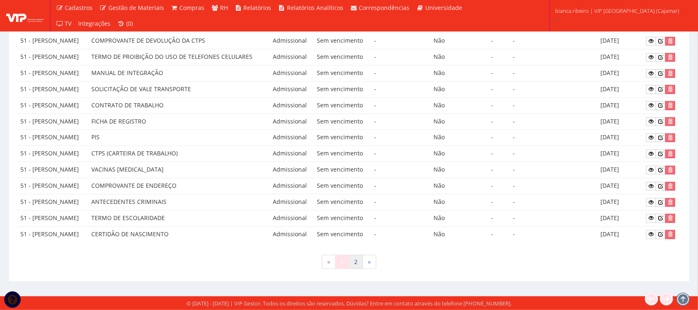
click at [357, 262] on link "2" at bounding box center [356, 262] width 14 height 14
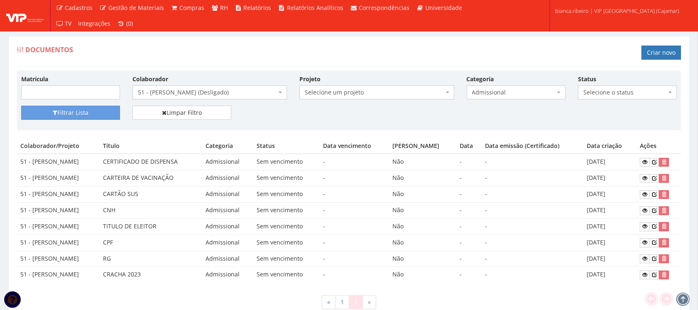
scroll to position [42, 0]
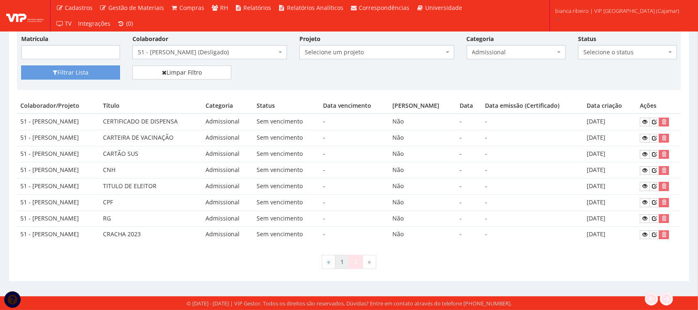
click at [343, 260] on link "1" at bounding box center [342, 262] width 14 height 14
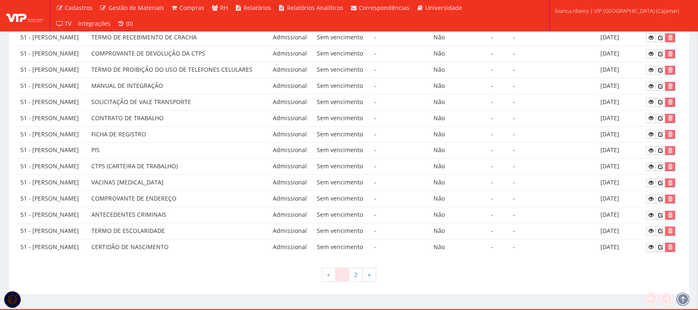
scroll to position [401, 0]
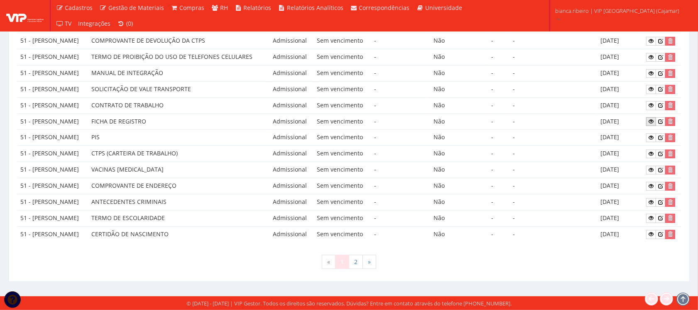
click at [653, 121] on icon at bounding box center [650, 122] width 5 height 6
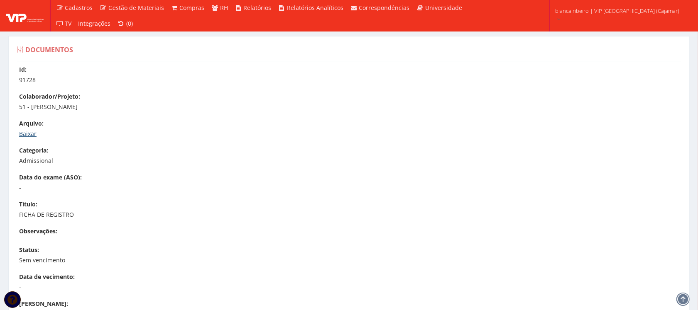
click at [22, 136] on link "Baixar" at bounding box center [27, 134] width 17 height 8
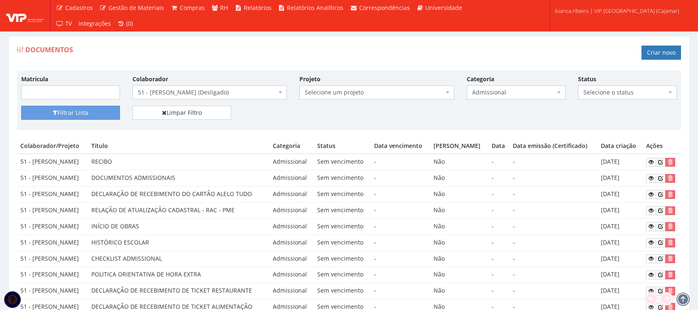
scroll to position [401, 0]
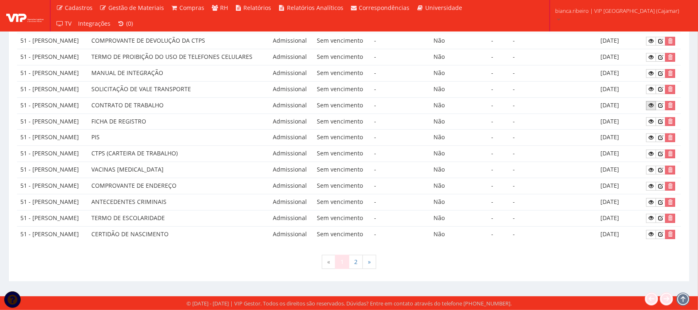
click at [649, 105] on link at bounding box center [651, 105] width 10 height 9
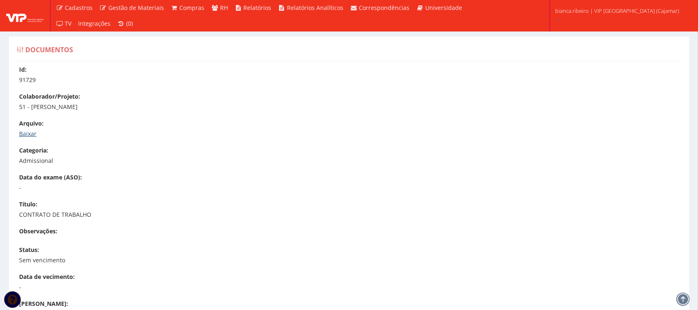
click at [33, 136] on link "Baixar" at bounding box center [27, 134] width 17 height 8
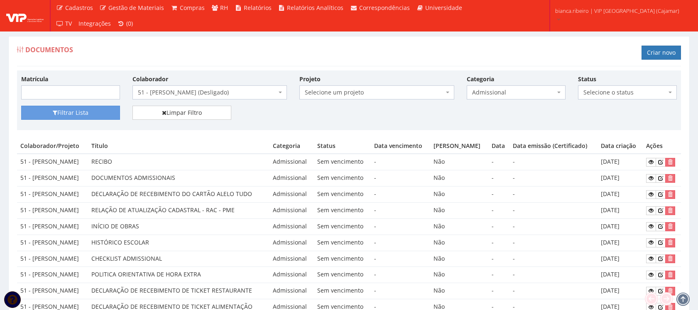
scroll to position [401, 0]
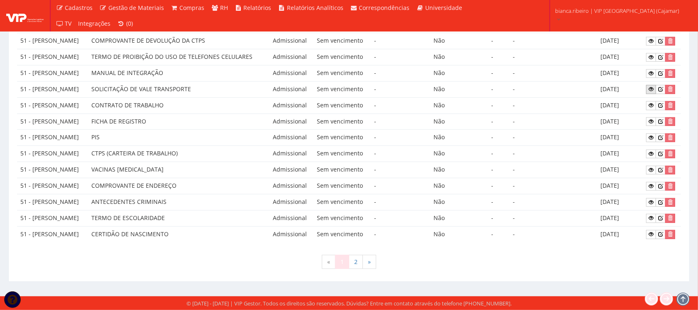
click at [653, 88] on icon at bounding box center [650, 89] width 5 height 6
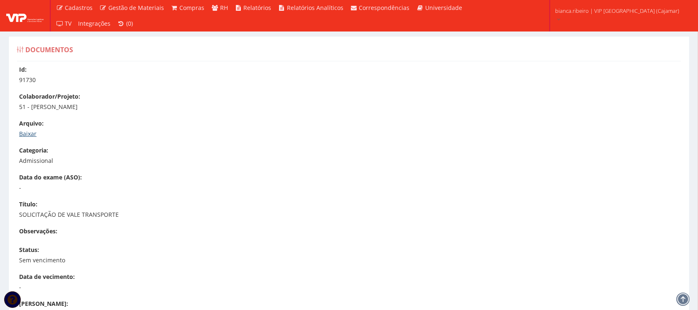
click at [29, 133] on link "Baixar" at bounding box center [27, 134] width 17 height 8
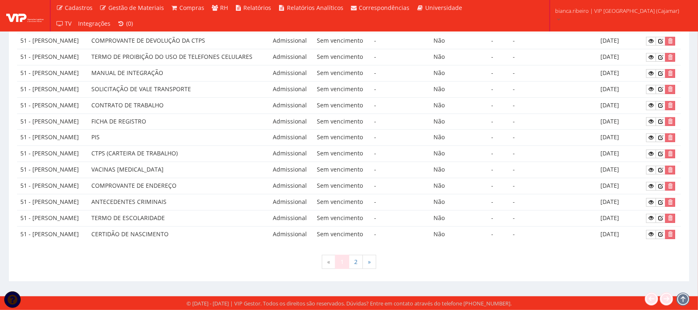
scroll to position [401, 0]
click at [653, 71] on icon at bounding box center [650, 74] width 5 height 6
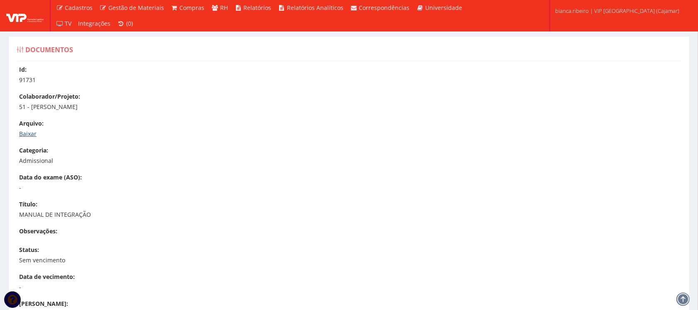
click at [22, 132] on link "Baixar" at bounding box center [27, 134] width 17 height 8
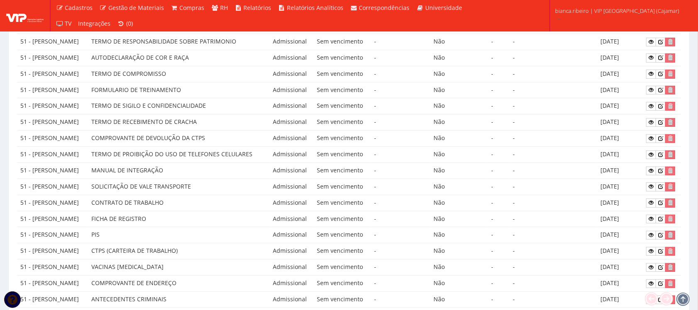
scroll to position [298, 0]
click at [653, 158] on icon at bounding box center [650, 155] width 5 height 6
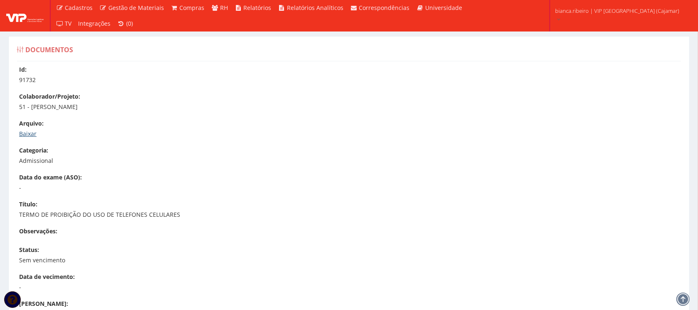
click at [28, 135] on link "Baixar" at bounding box center [27, 134] width 17 height 8
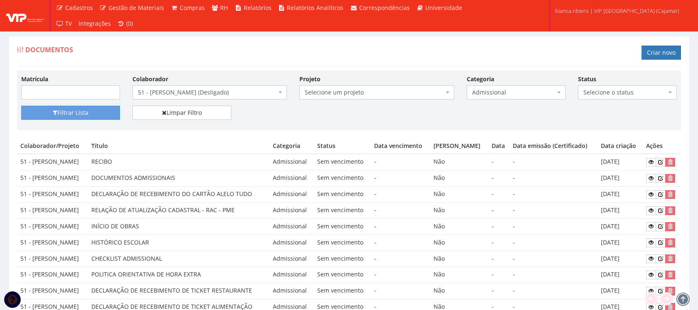
scroll to position [298, 0]
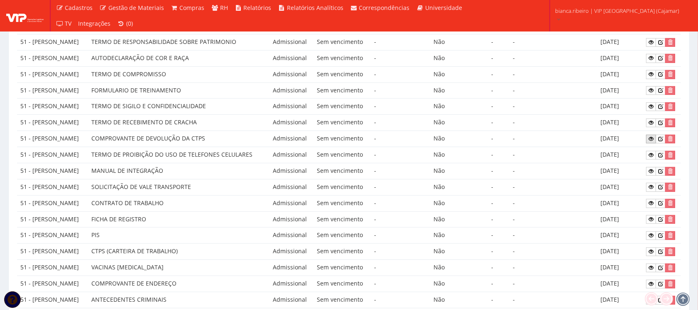
click at [650, 140] on icon at bounding box center [650, 139] width 5 height 6
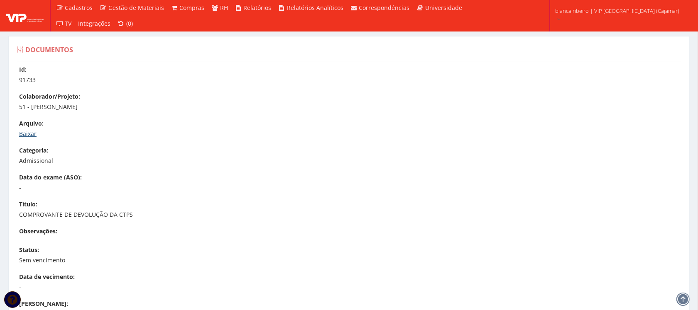
click at [33, 131] on link "Baixar" at bounding box center [27, 134] width 17 height 8
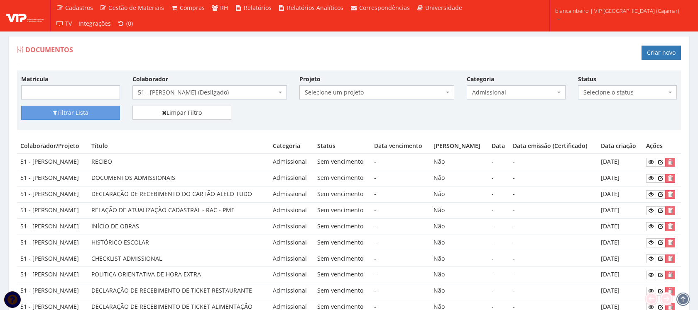
scroll to position [298, 0]
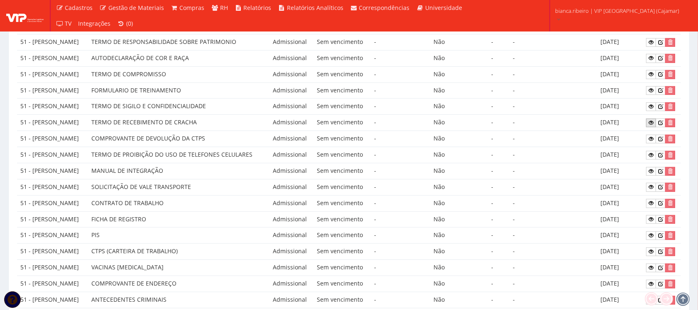
click at [653, 126] on icon at bounding box center [650, 123] width 5 height 6
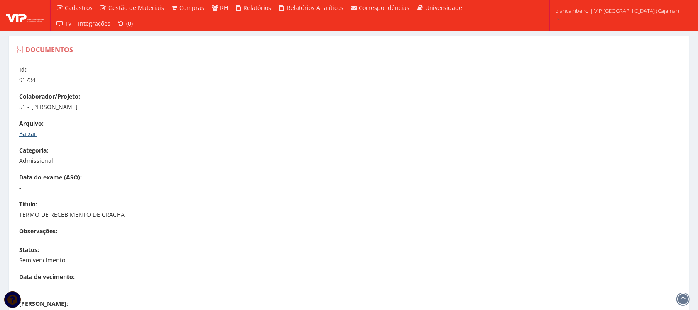
click at [36, 132] on link "Baixar" at bounding box center [27, 134] width 17 height 8
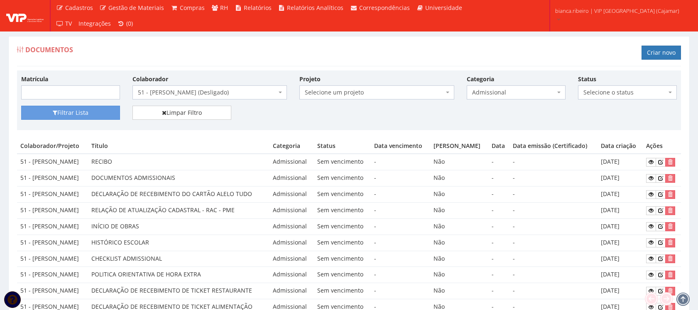
scroll to position [298, 0]
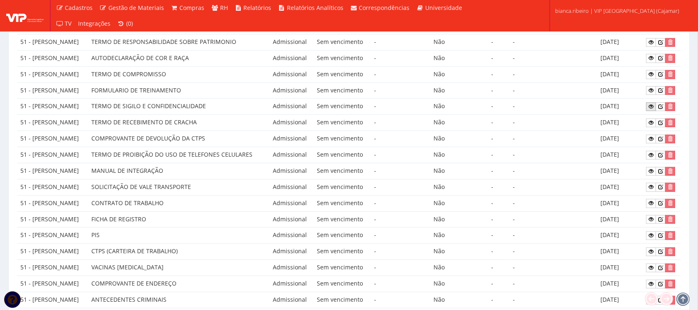
click at [652, 110] on icon at bounding box center [650, 107] width 5 height 6
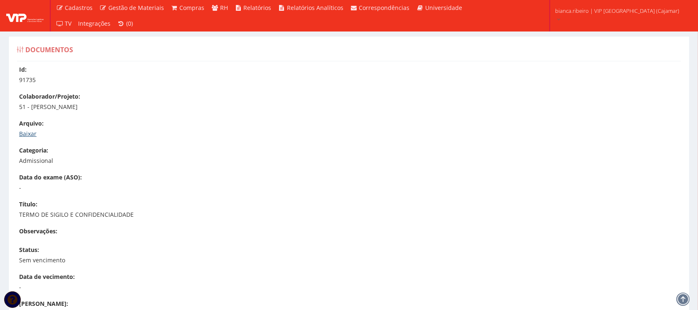
click at [33, 135] on link "Baixar" at bounding box center [27, 134] width 17 height 8
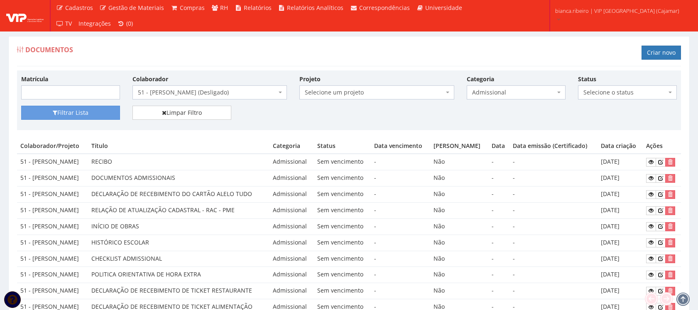
scroll to position [298, 0]
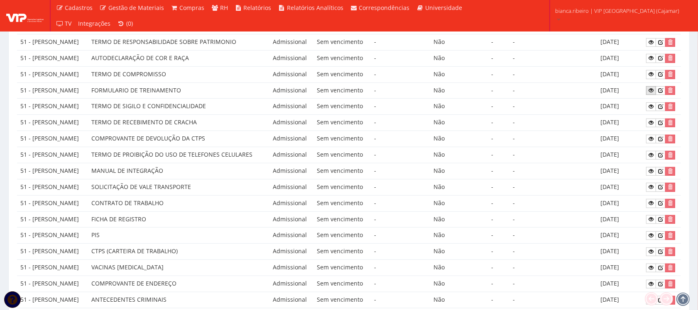
click at [653, 91] on icon at bounding box center [650, 91] width 5 height 6
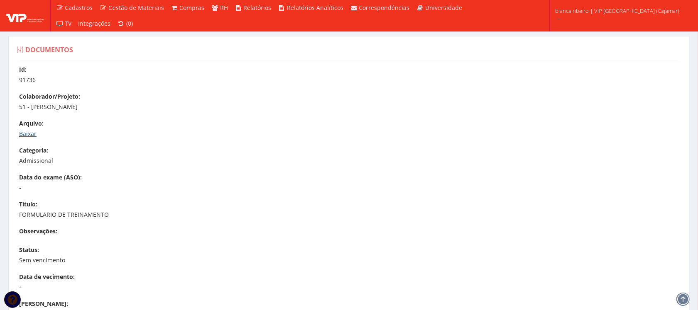
click at [23, 136] on link "Baixar" at bounding box center [27, 134] width 17 height 8
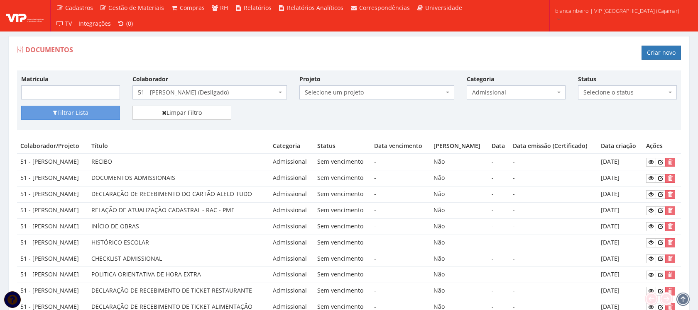
scroll to position [298, 0]
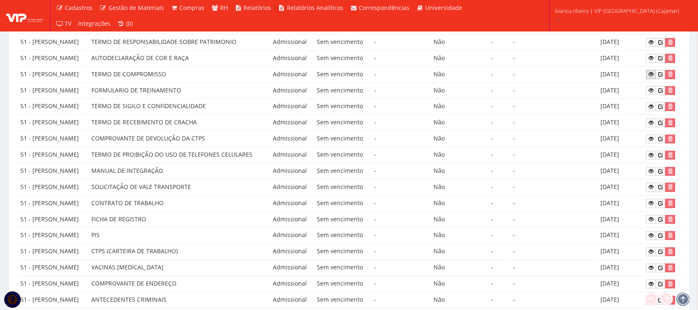
click at [653, 77] on icon at bounding box center [650, 74] width 5 height 6
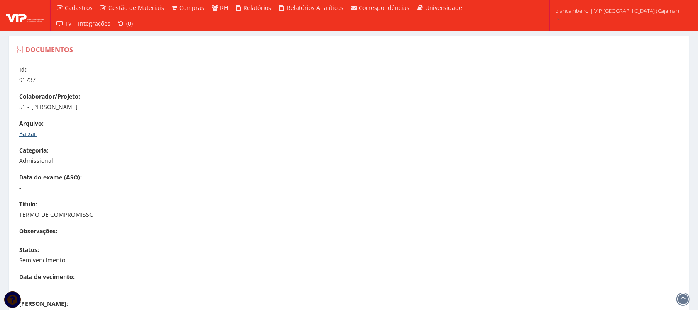
click at [24, 136] on link "Baixar" at bounding box center [27, 134] width 17 height 8
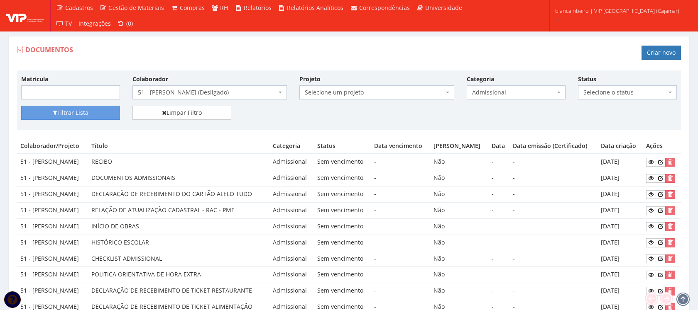
scroll to position [298, 0]
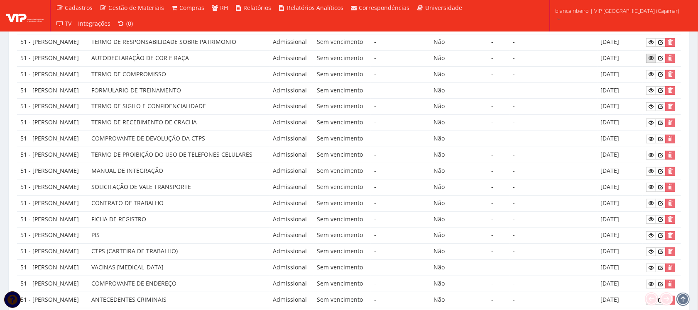
click at [655, 56] on td at bounding box center [662, 58] width 38 height 16
click at [653, 61] on icon at bounding box center [650, 58] width 5 height 6
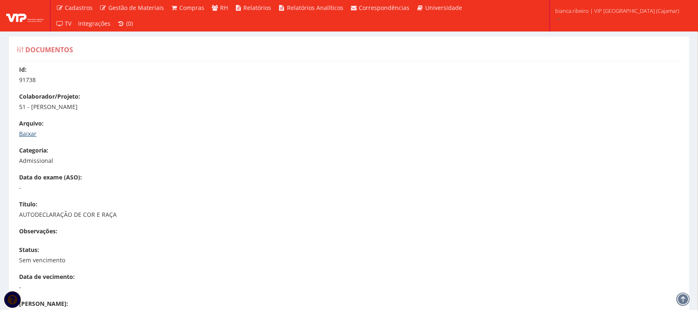
click at [24, 134] on link "Baixar" at bounding box center [27, 134] width 17 height 8
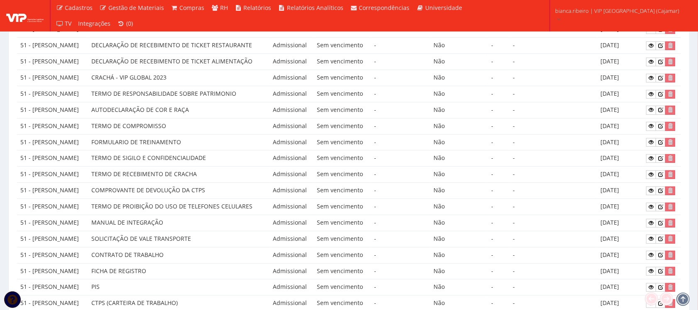
scroll to position [194, 0]
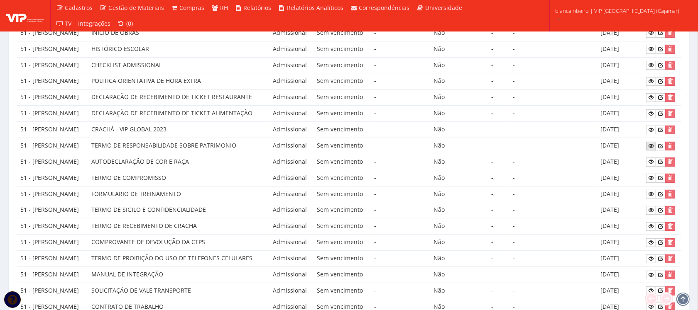
click at [652, 147] on icon at bounding box center [650, 146] width 5 height 6
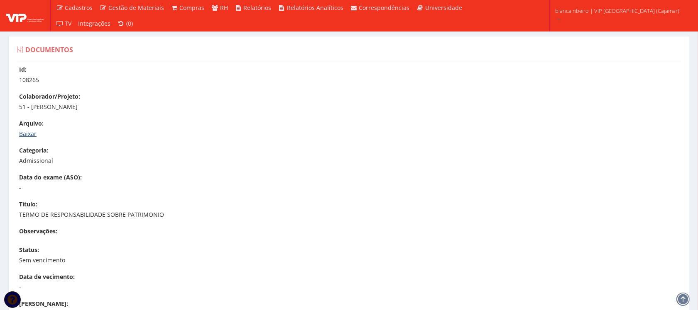
click at [27, 134] on link "Baixar" at bounding box center [27, 134] width 17 height 8
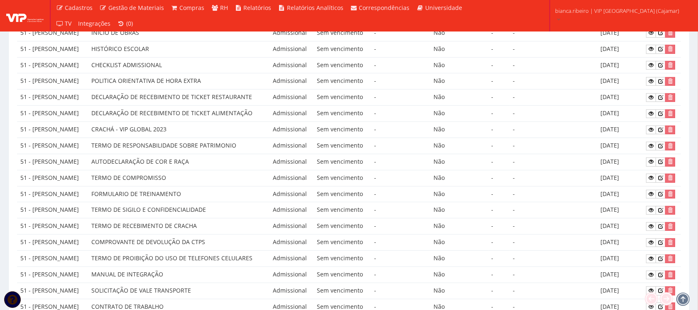
scroll to position [194, 0]
click at [653, 81] on icon at bounding box center [650, 81] width 5 height 6
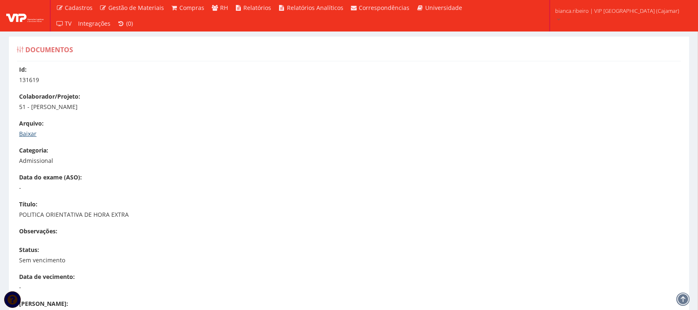
click at [32, 132] on link "Baixar" at bounding box center [27, 134] width 17 height 8
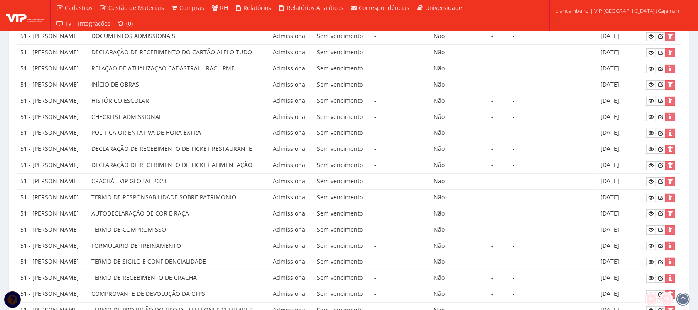
scroll to position [90, 0]
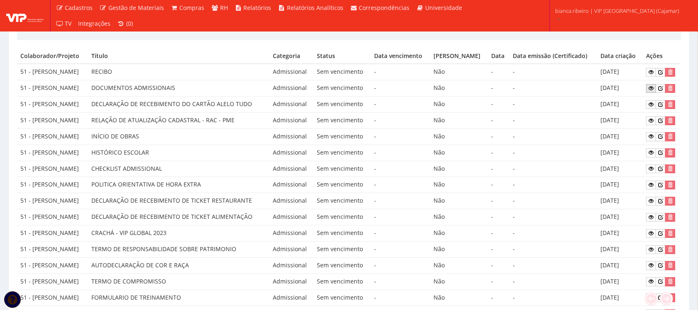
click at [652, 86] on icon at bounding box center [650, 89] width 5 height 6
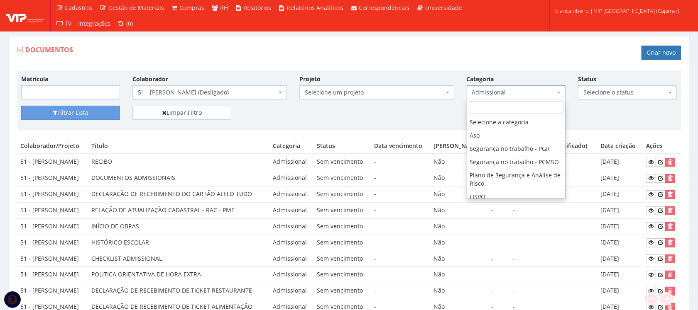
select select "aso"
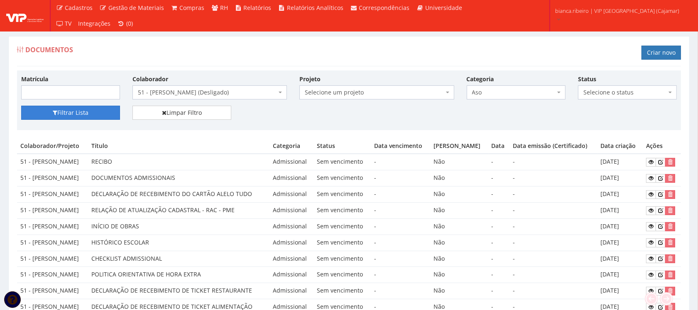
click at [68, 120] on button "Filtrar Lista" at bounding box center [70, 113] width 99 height 14
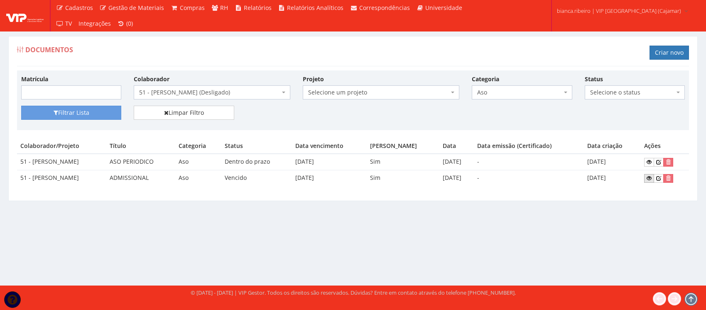
click at [654, 179] on link at bounding box center [649, 178] width 10 height 9
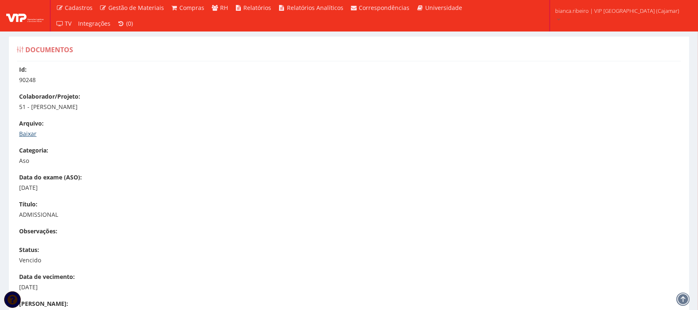
click at [27, 135] on link "Baixar" at bounding box center [27, 134] width 17 height 8
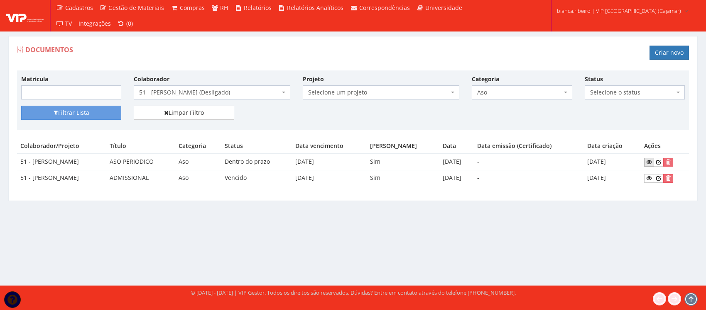
click at [651, 161] on icon at bounding box center [648, 162] width 5 height 6
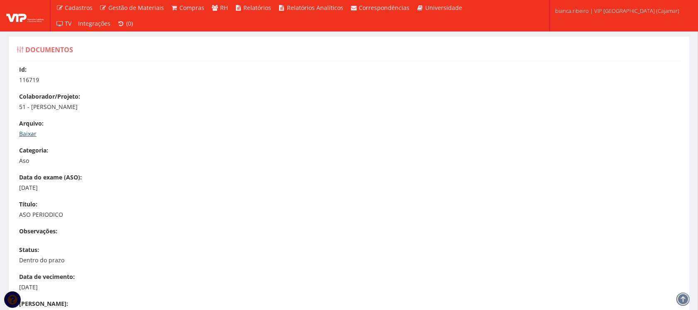
click at [22, 135] on link "Baixar" at bounding box center [27, 134] width 17 height 8
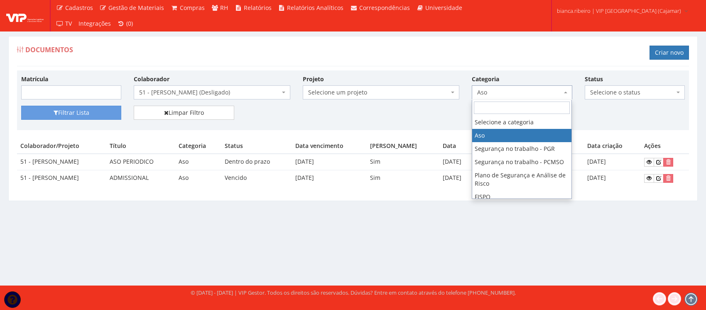
click at [494, 99] on span "Aso" at bounding box center [522, 93] width 100 height 14
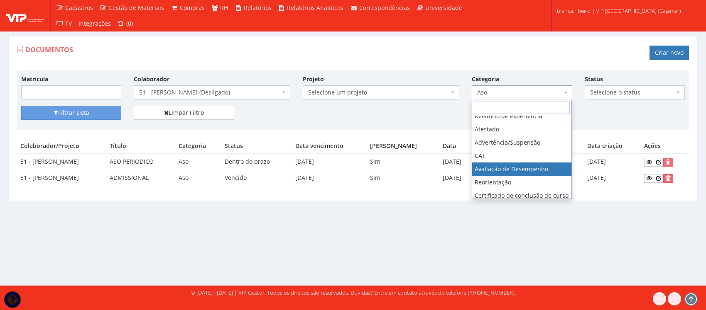
scroll to position [175, 0]
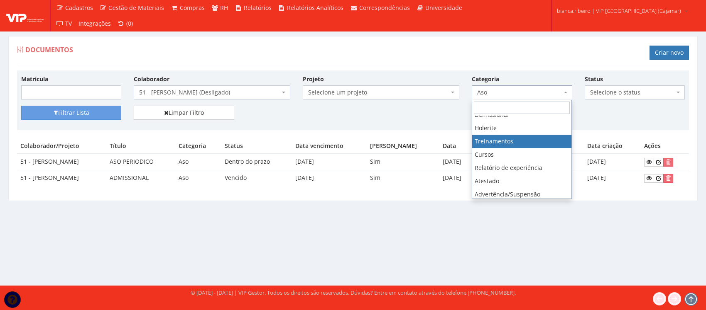
select select "treinamento"
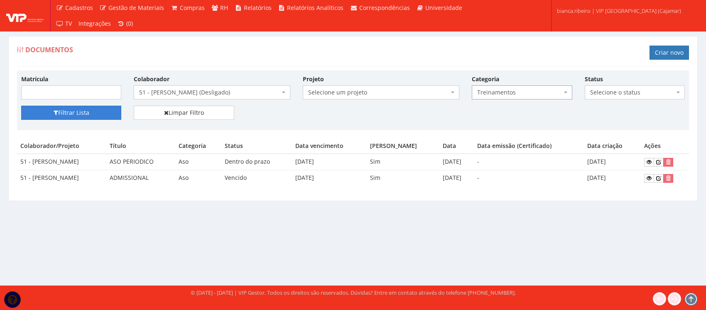
click at [105, 115] on button "Filtrar Lista" at bounding box center [71, 113] width 100 height 14
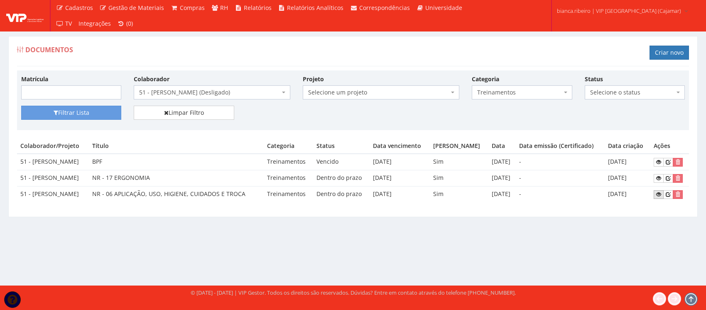
click at [661, 198] on icon at bounding box center [658, 195] width 5 height 6
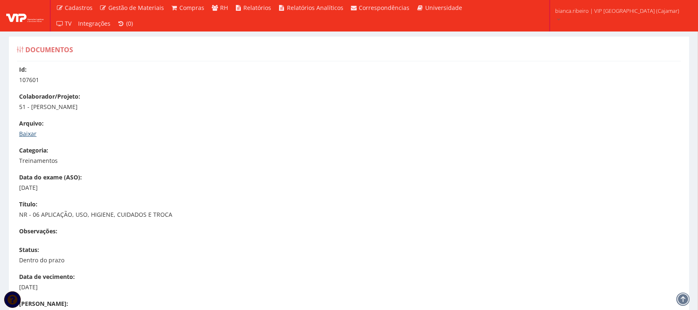
click at [32, 131] on link "Baixar" at bounding box center [27, 134] width 17 height 8
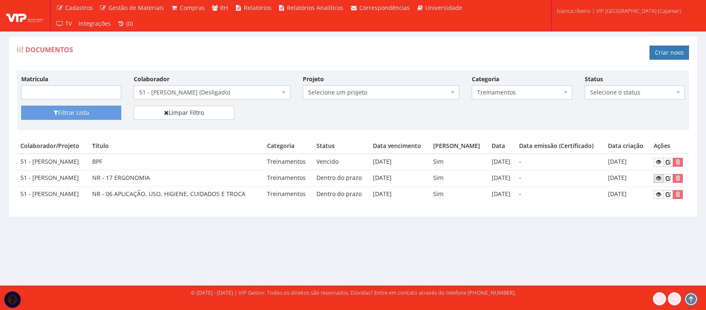
click at [661, 181] on icon at bounding box center [658, 179] width 5 height 6
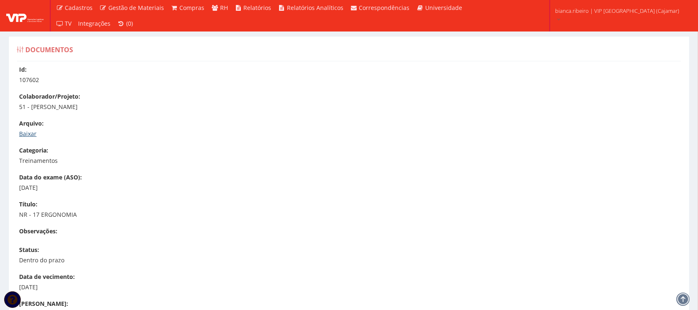
click at [32, 136] on link "Baixar" at bounding box center [27, 134] width 17 height 8
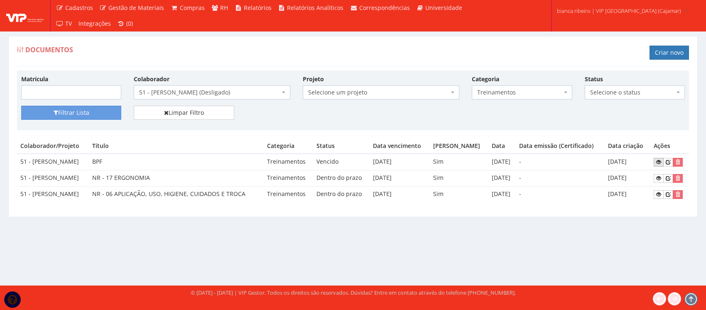
click at [661, 165] on icon at bounding box center [658, 162] width 5 height 6
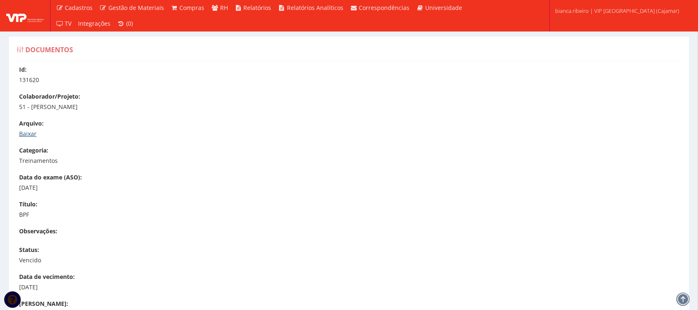
click at [34, 132] on link "Baixar" at bounding box center [27, 134] width 17 height 8
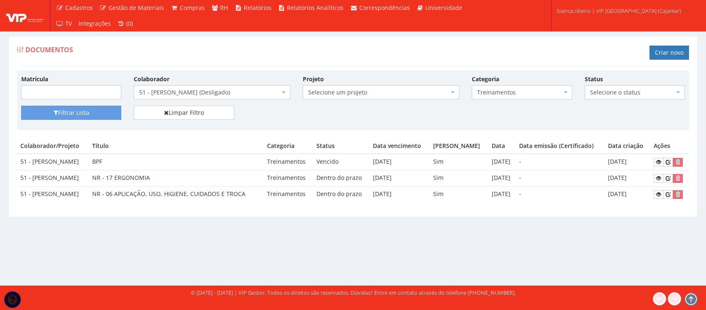
click at [525, 86] on div "Categoria Selecione a categoria Aso Segurança no trabalho - PGR Segurança no tr…" at bounding box center [521, 87] width 112 height 25
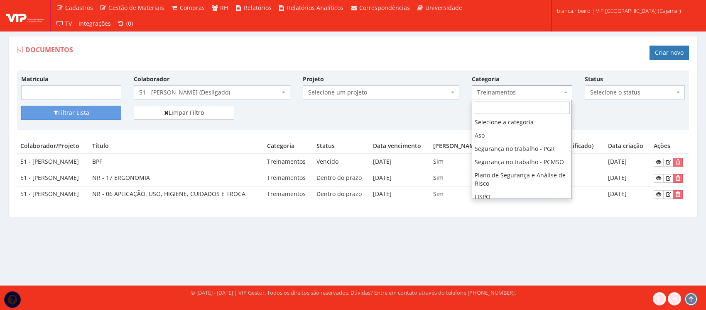
click at [526, 89] on span "Treinamentos" at bounding box center [519, 92] width 84 height 8
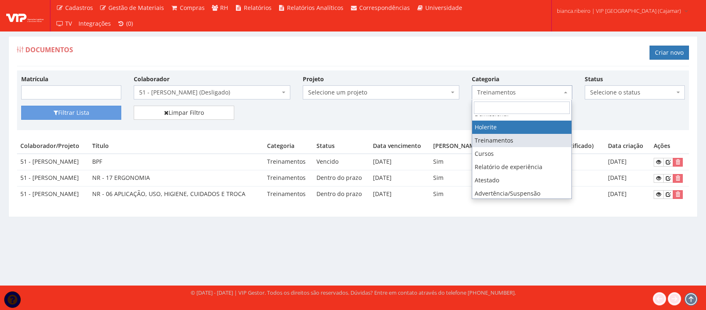
select select "holerite"
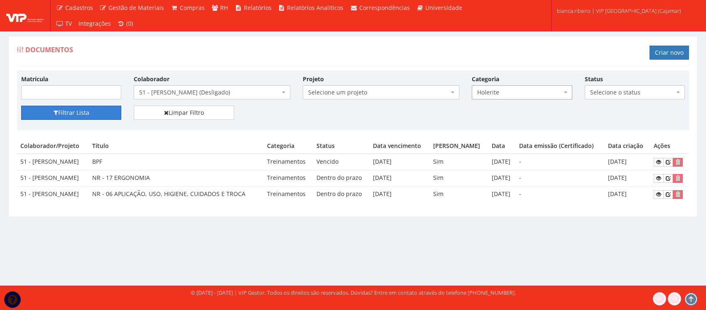
drag, startPoint x: 97, startPoint y: 117, endPoint x: 86, endPoint y: 127, distance: 14.4
click at [96, 117] on button "Filtrar Lista" at bounding box center [71, 113] width 100 height 14
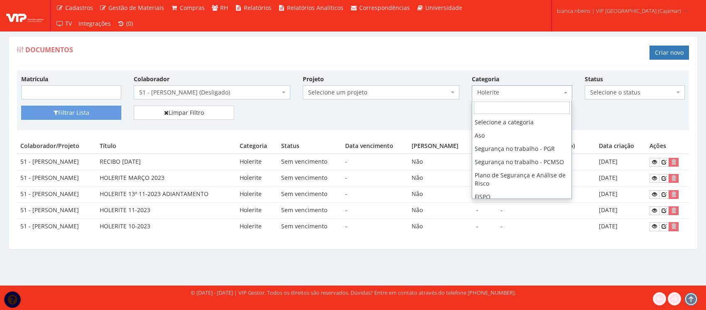
click at [544, 98] on span "Holerite" at bounding box center [522, 93] width 100 height 14
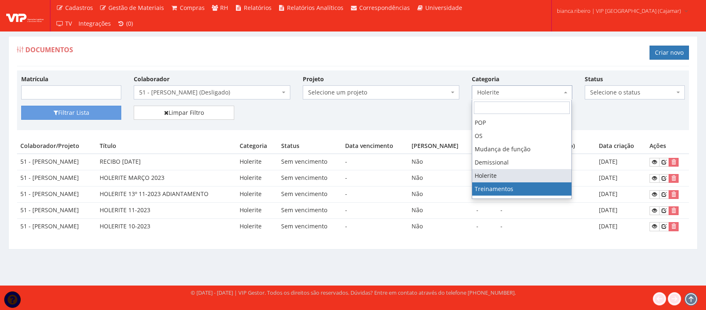
scroll to position [111, 0]
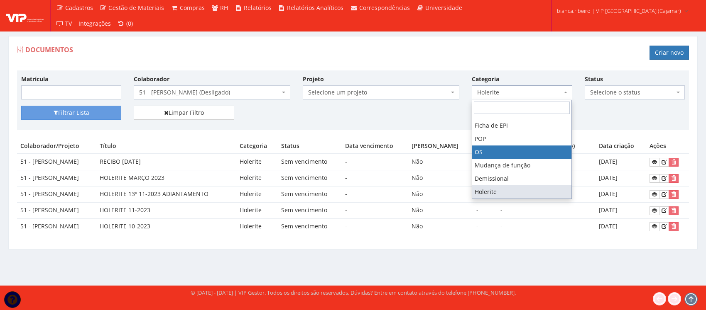
drag, startPoint x: 518, startPoint y: 158, endPoint x: 386, endPoint y: 171, distance: 132.3
select select "os"
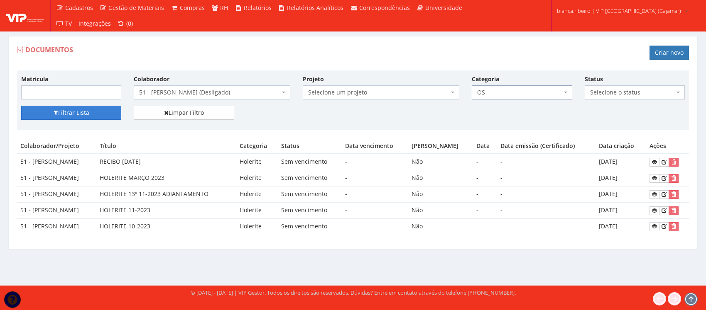
click at [80, 114] on button "Filtrar Lista" at bounding box center [71, 113] width 100 height 14
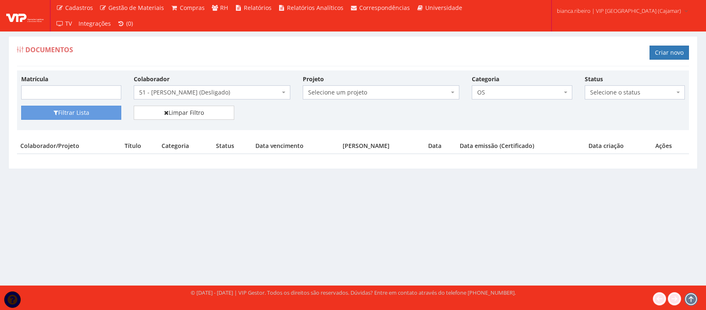
click at [512, 98] on span "OS" at bounding box center [522, 93] width 100 height 14
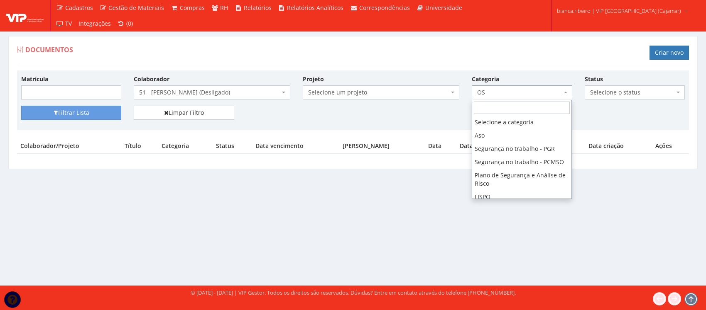
scroll to position [123, 0]
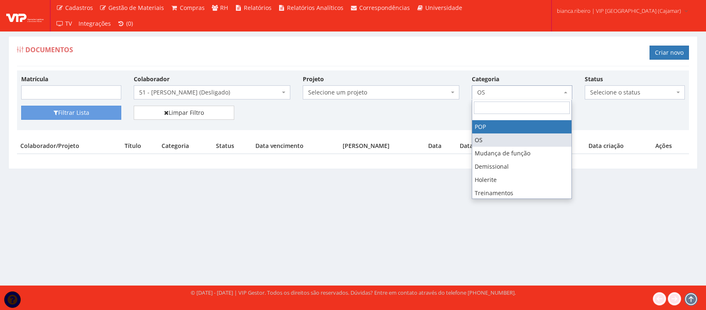
select select "pop"
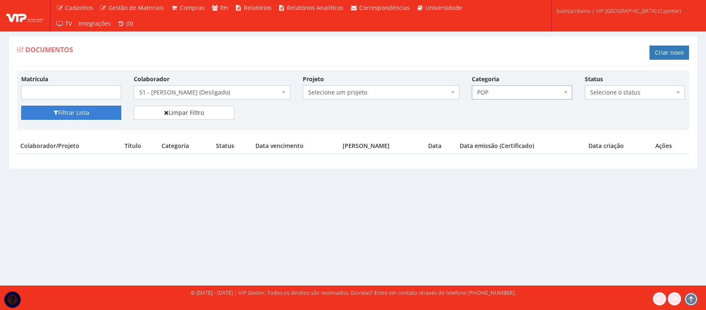
click at [82, 113] on button "Filtrar Lista" at bounding box center [71, 113] width 100 height 14
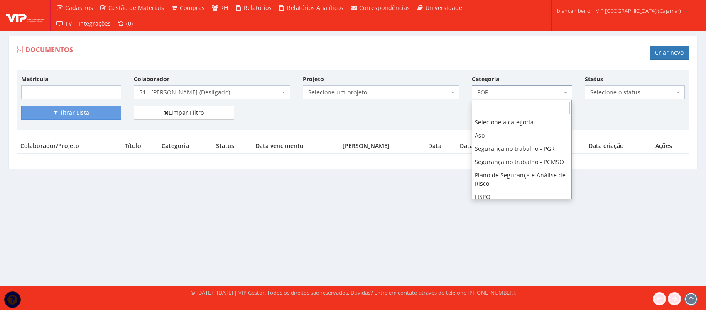
click at [484, 93] on span "POP" at bounding box center [519, 92] width 84 height 8
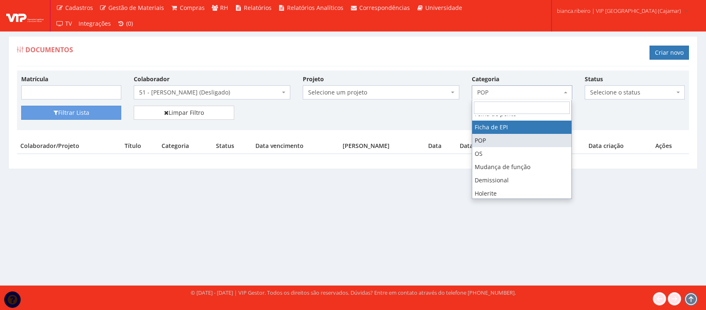
select select "ficha_epi"
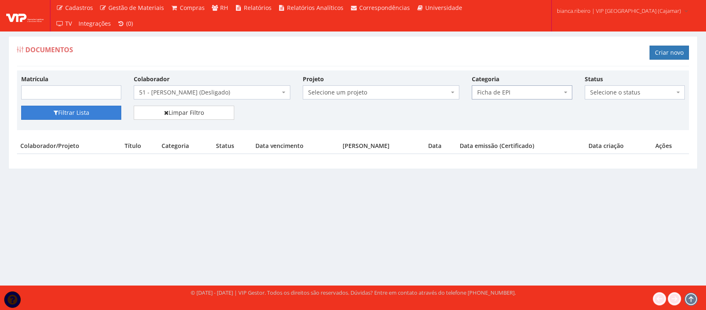
click at [80, 109] on button "Filtrar Lista" at bounding box center [71, 113] width 100 height 14
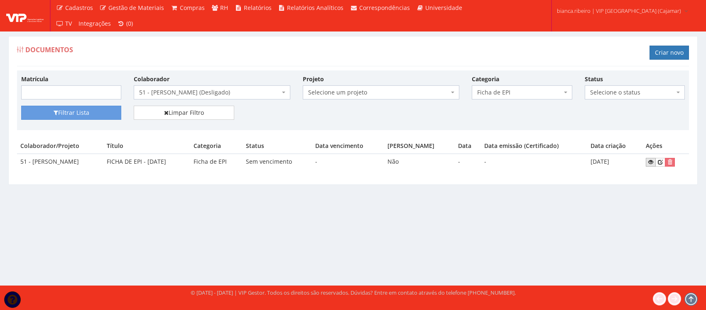
click at [653, 163] on icon at bounding box center [650, 162] width 5 height 6
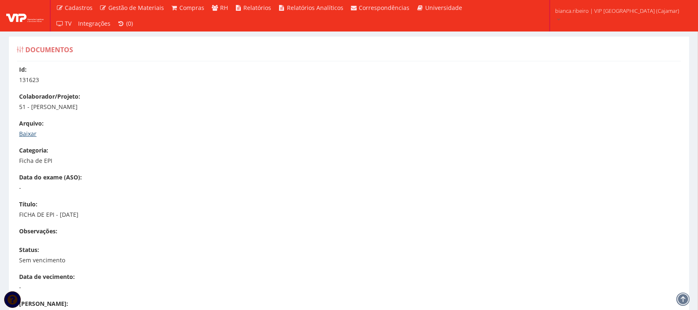
click at [28, 133] on link "Baixar" at bounding box center [27, 134] width 17 height 8
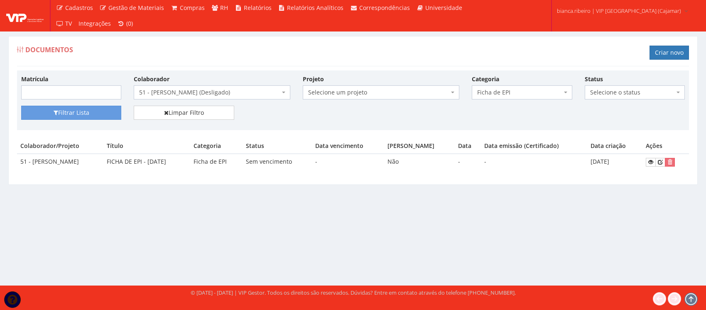
click at [522, 97] on span "Ficha de EPI" at bounding box center [519, 92] width 84 height 8
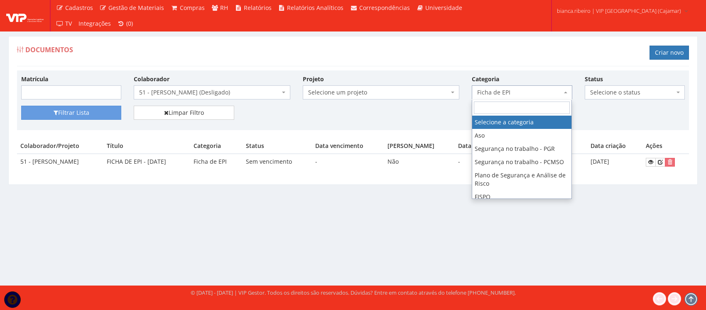
click at [492, 108] on input "search" at bounding box center [522, 108] width 96 height 12
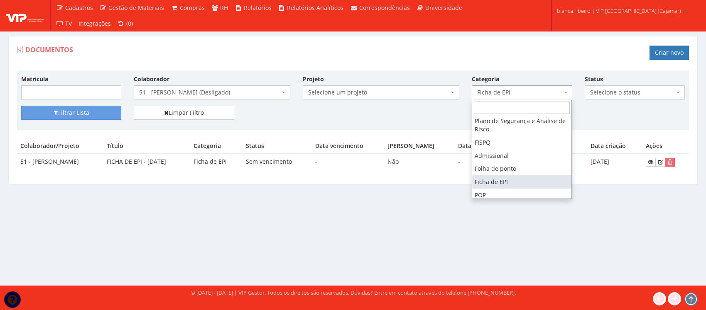
scroll to position [104, 0]
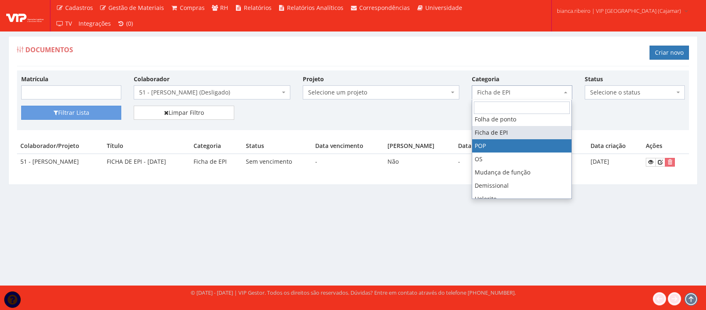
select select "pop"
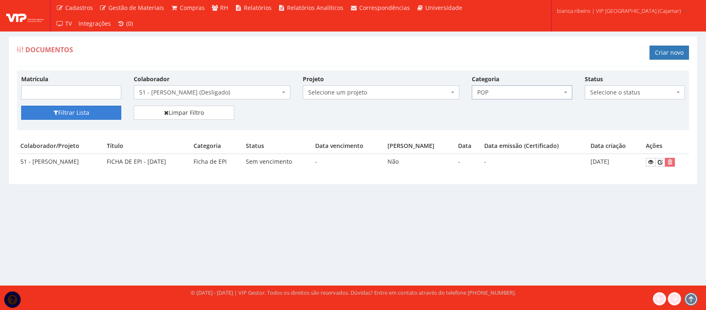
click at [113, 113] on button "Filtrar Lista" at bounding box center [71, 113] width 100 height 14
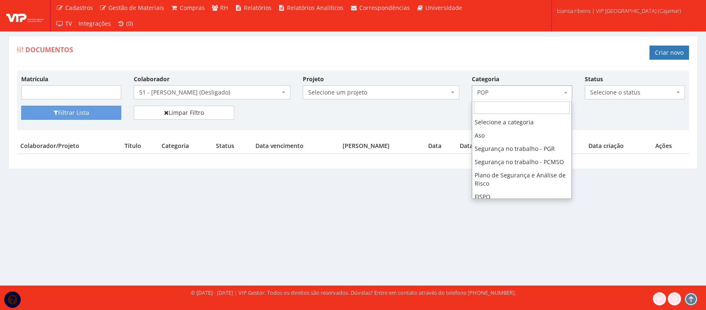
click at [521, 98] on span "POP" at bounding box center [522, 93] width 100 height 14
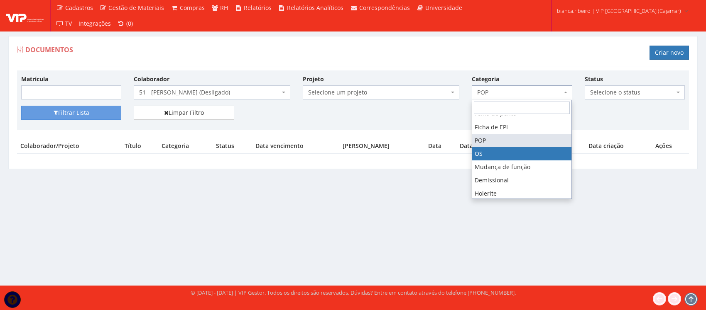
select select "os"
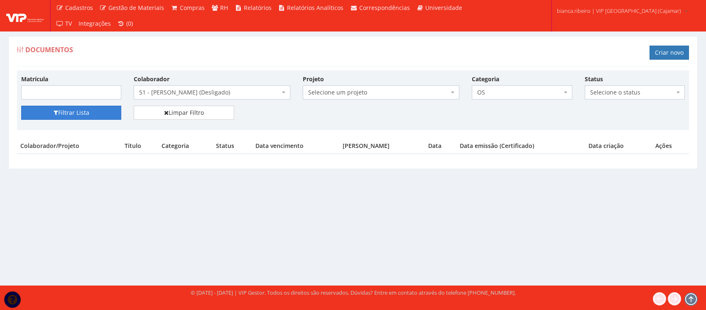
click at [113, 114] on button "Filtrar Lista" at bounding box center [71, 113] width 100 height 14
click at [521, 94] on span "OS" at bounding box center [519, 92] width 84 height 8
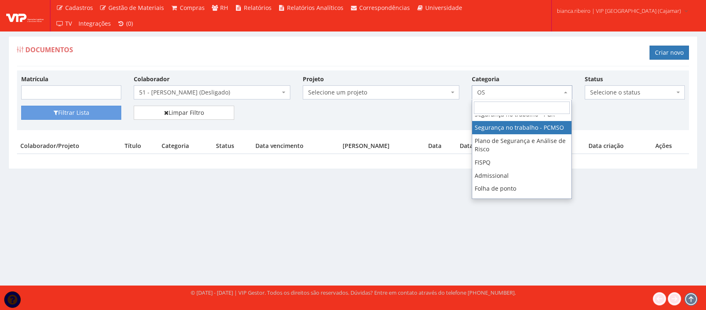
scroll to position [52, 0]
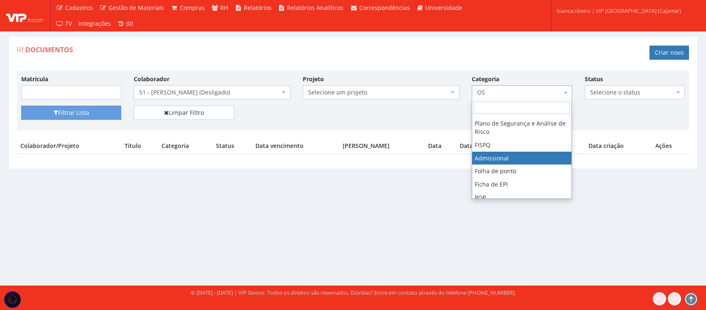
drag, startPoint x: 521, startPoint y: 166, endPoint x: 294, endPoint y: 185, distance: 227.9
select select "admissional"
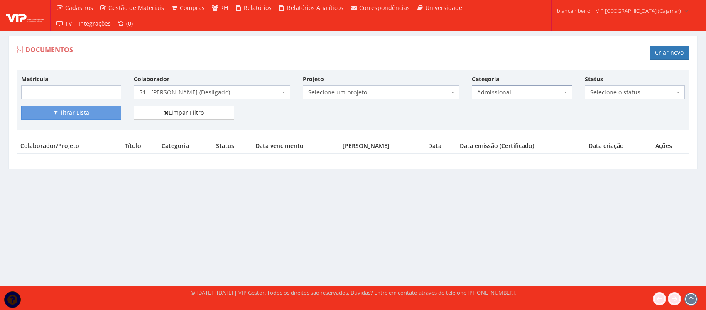
click at [100, 103] on div "Matrícula Colaborador Selecione um colaborador 95 - ADRIANE NEVES JESUS (Ativo)…" at bounding box center [353, 90] width 676 height 31
click at [103, 116] on button "Filtrar Lista" at bounding box center [71, 113] width 100 height 14
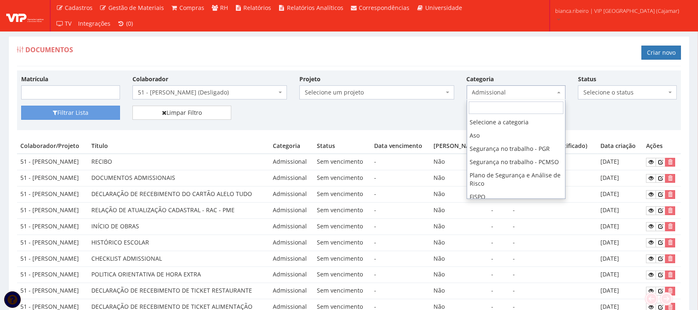
click at [529, 94] on span "Admissional" at bounding box center [513, 92] width 83 height 8
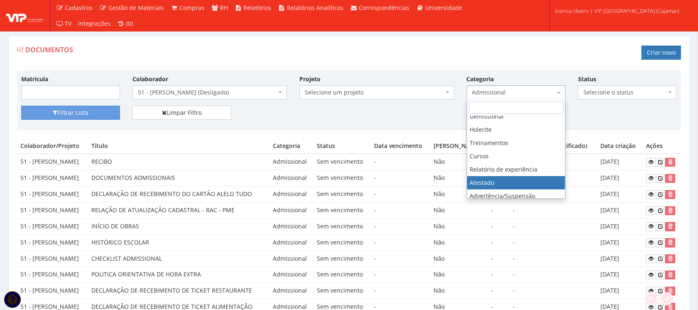
scroll to position [121, 0]
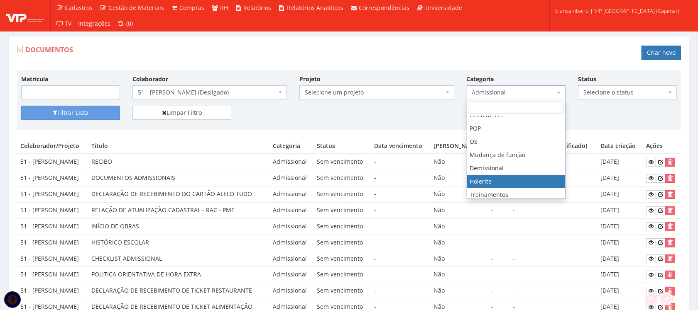
select select "holerite"
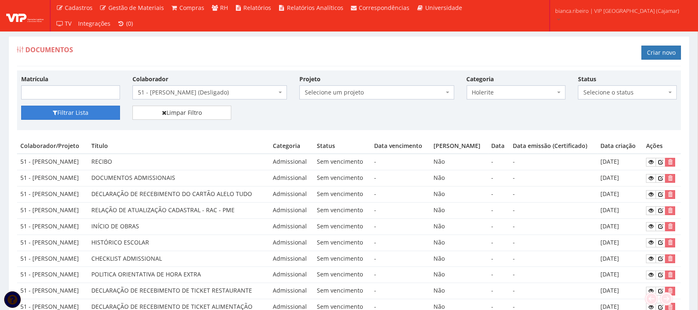
click at [100, 107] on button "Filtrar Lista" at bounding box center [70, 113] width 99 height 14
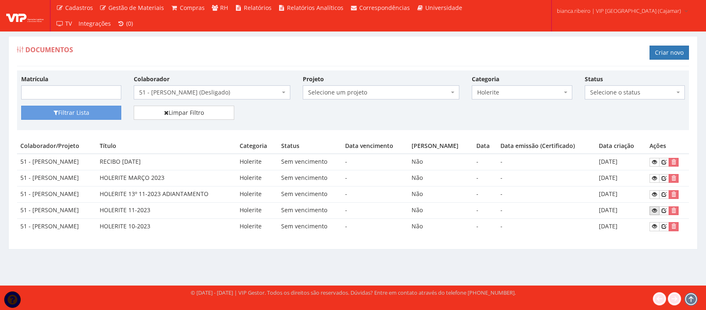
click at [655, 210] on icon at bounding box center [654, 211] width 5 height 6
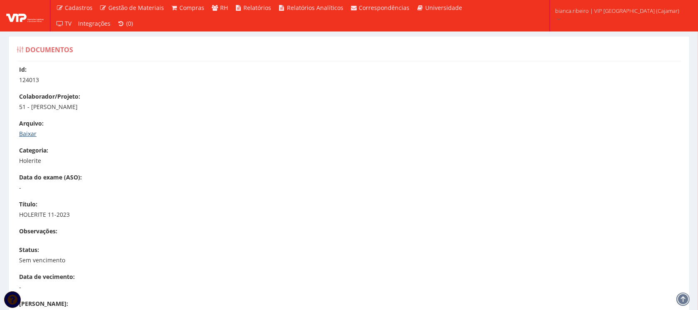
click at [32, 133] on link "Baixar" at bounding box center [27, 134] width 17 height 8
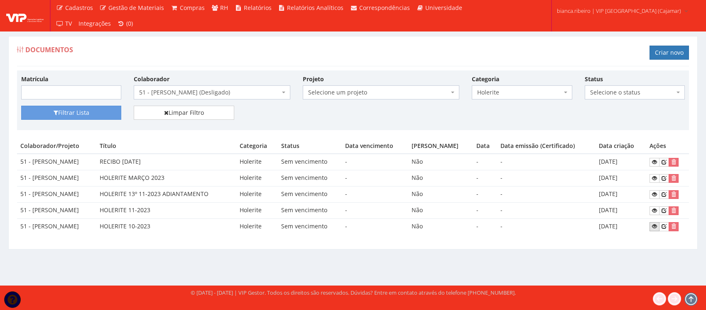
click at [654, 230] on icon at bounding box center [654, 227] width 5 height 6
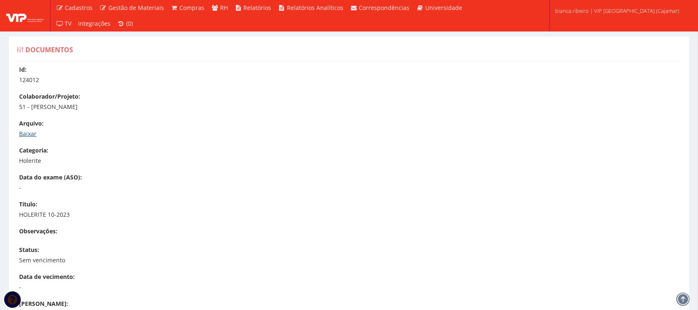
click at [25, 134] on link "Baixar" at bounding box center [27, 134] width 17 height 8
click at [196, 131] on p "Baixar" at bounding box center [353, 134] width 668 height 8
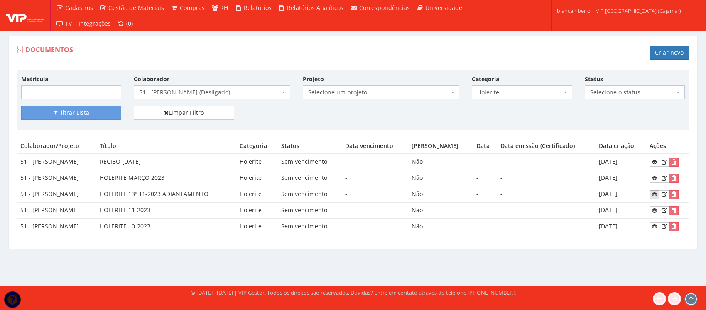
click at [654, 198] on link at bounding box center [654, 195] width 10 height 9
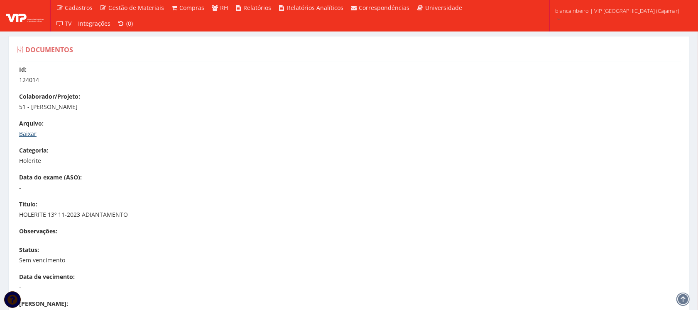
click at [25, 134] on link "Baixar" at bounding box center [27, 134] width 17 height 8
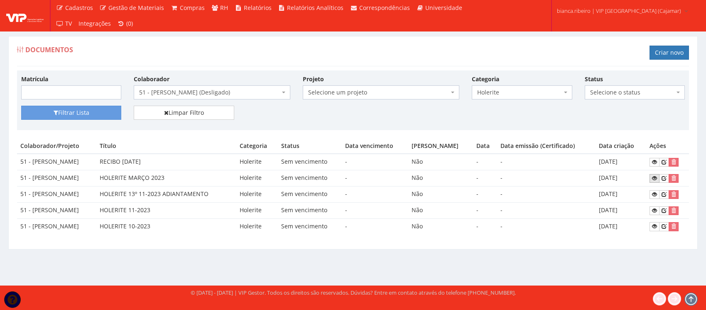
click at [655, 181] on icon at bounding box center [654, 179] width 5 height 6
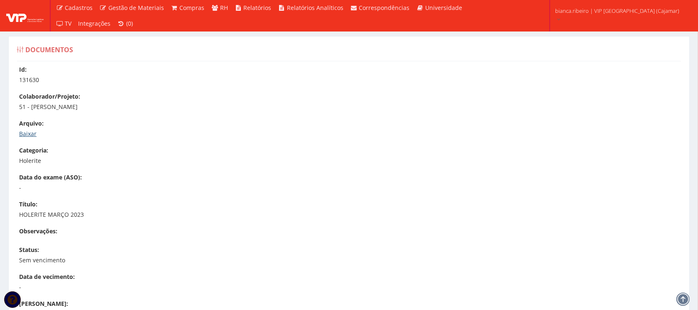
click at [26, 133] on link "Baixar" at bounding box center [27, 134] width 17 height 8
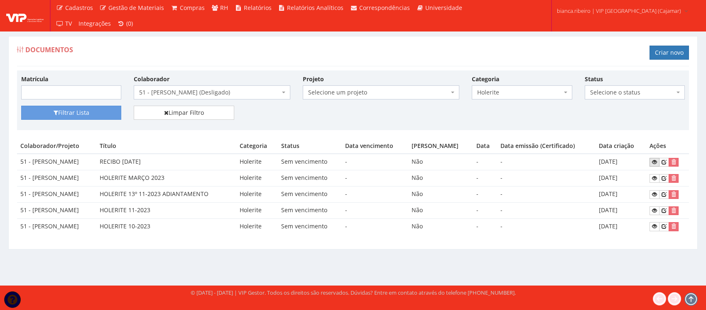
click at [657, 164] on icon at bounding box center [654, 162] width 5 height 6
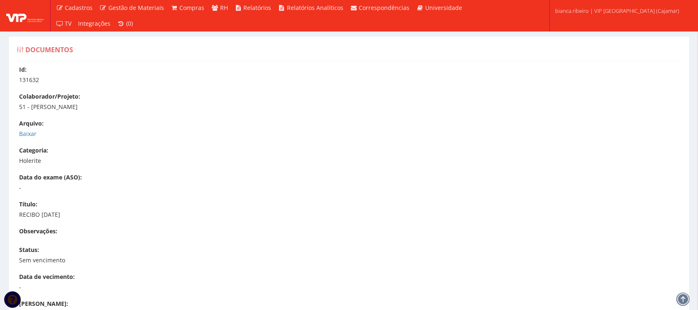
click at [17, 132] on div "Id: 131632 Colaborador/Projeto: 51 - [PERSON_NAME] [GEOGRAPHIC_DATA]: [GEOGRAPH…" at bounding box center [349, 253] width 676 height 375
click at [25, 137] on link "Baixar" at bounding box center [27, 134] width 17 height 8
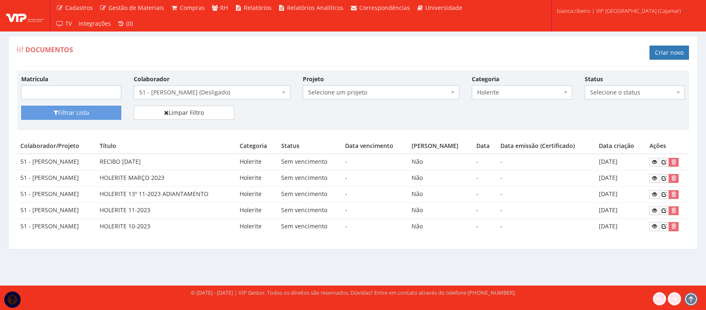
click at [534, 93] on span "Holerite" at bounding box center [519, 92] width 84 height 8
type input "folha"
select select "folha_ponto"
click at [110, 109] on button "Filtrar Lista" at bounding box center [71, 113] width 100 height 14
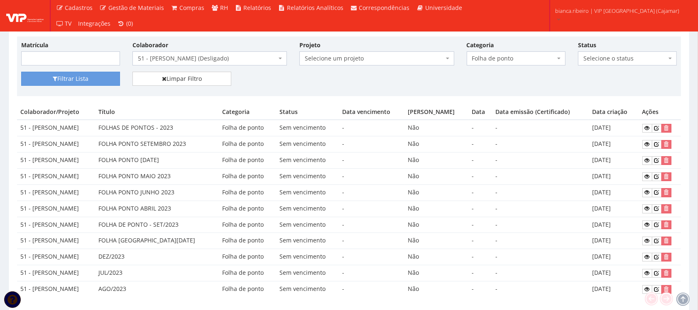
scroll to position [67, 0]
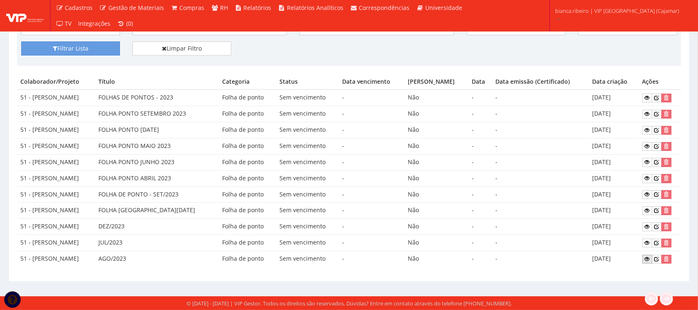
click at [650, 259] on icon at bounding box center [647, 260] width 5 height 6
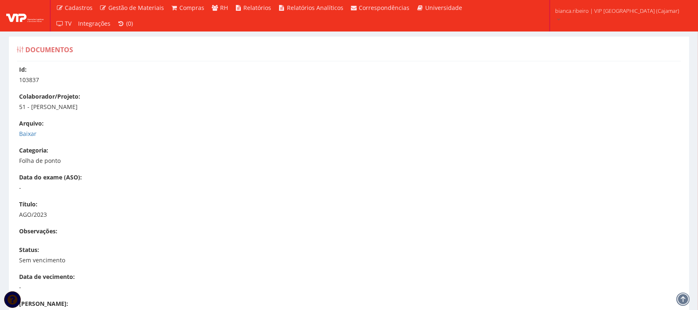
click at [28, 127] on label "Arquivo:" at bounding box center [31, 124] width 24 height 8
click at [30, 129] on div "Arquivo: Baixar" at bounding box center [353, 129] width 668 height 19
click at [29, 135] on link "Baixar" at bounding box center [27, 134] width 17 height 8
click at [29, 132] on link "Baixar" at bounding box center [27, 134] width 17 height 8
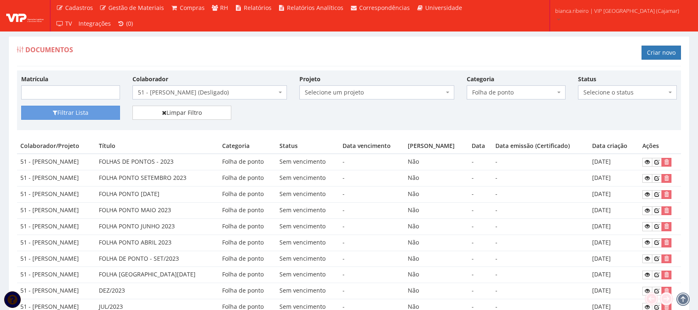
scroll to position [67, 0]
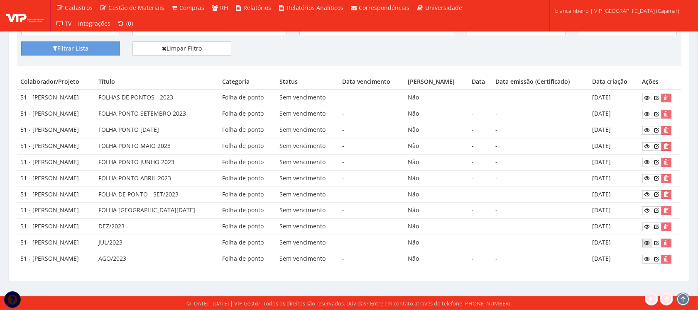
click at [646, 244] on link at bounding box center [647, 243] width 10 height 9
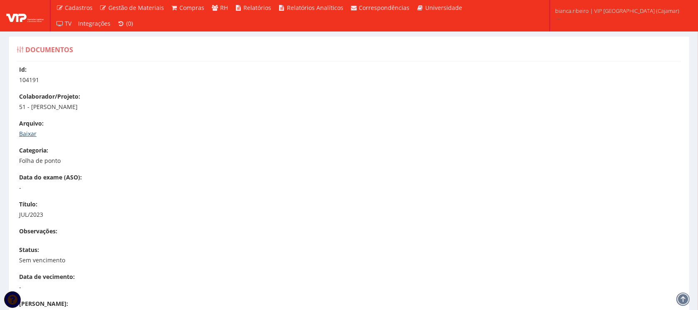
click at [24, 135] on link "Baixar" at bounding box center [27, 134] width 17 height 8
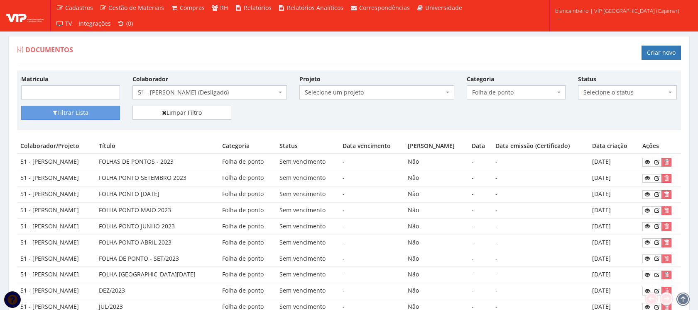
scroll to position [67, 0]
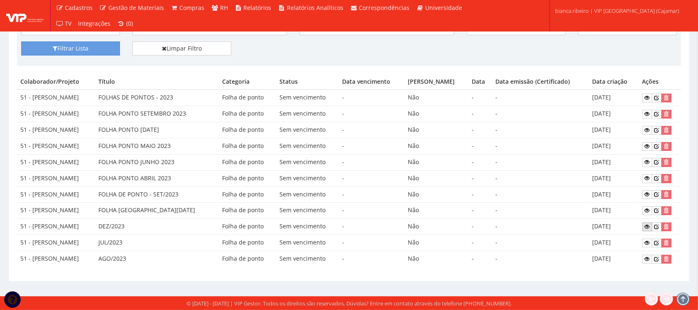
click at [648, 224] on icon at bounding box center [647, 227] width 5 height 6
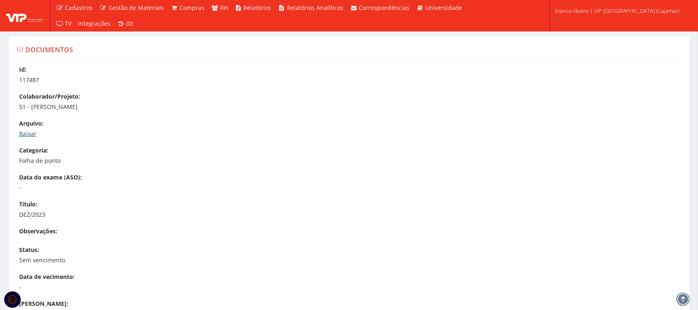
click at [34, 134] on link "Baixar" at bounding box center [27, 134] width 17 height 8
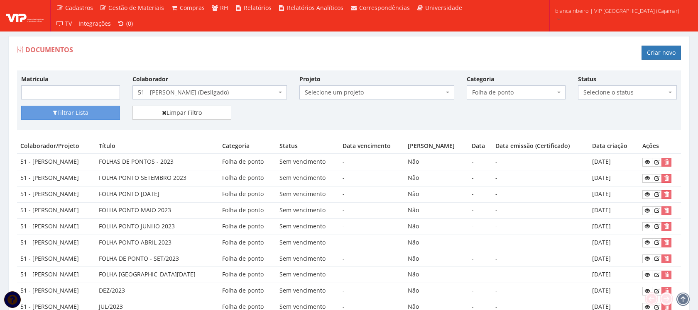
scroll to position [67, 0]
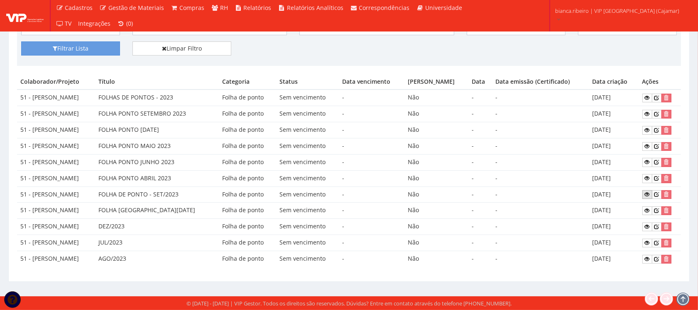
click at [649, 192] on icon at bounding box center [647, 195] width 5 height 6
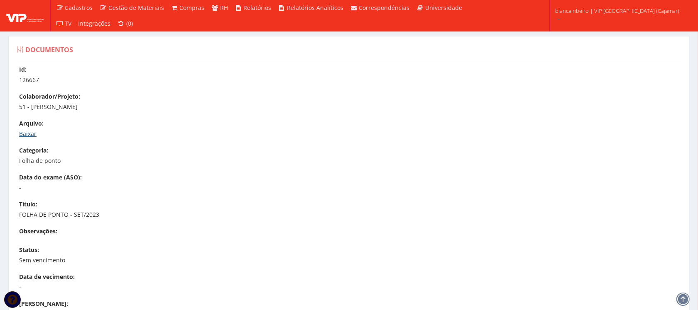
click at [26, 133] on link "Baixar" at bounding box center [27, 134] width 17 height 8
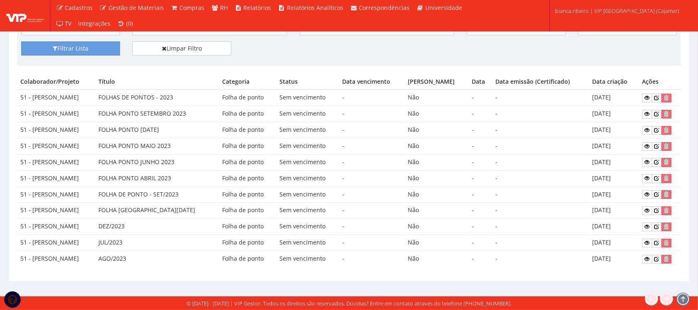
scroll to position [67, 0]
click at [650, 177] on icon at bounding box center [647, 179] width 5 height 6
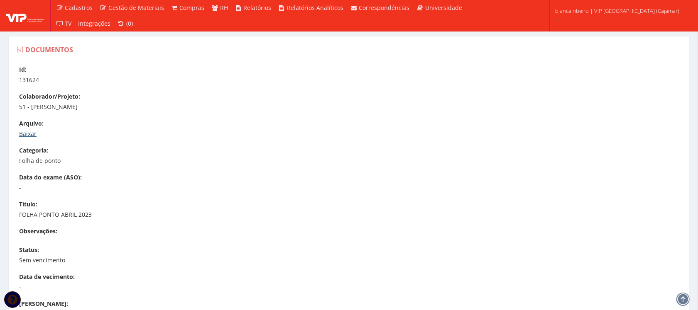
click at [27, 134] on link "Baixar" at bounding box center [27, 134] width 17 height 8
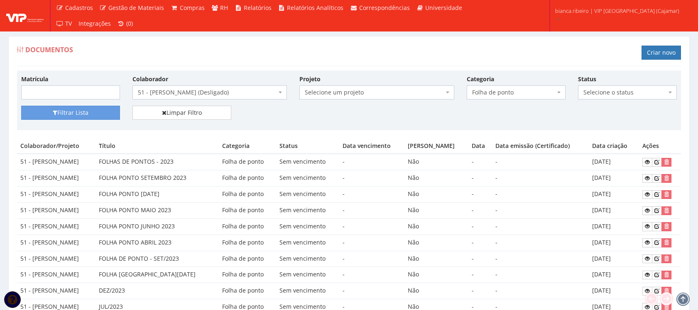
scroll to position [67, 0]
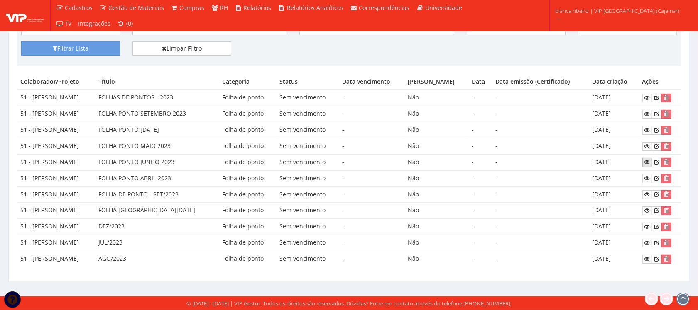
click at [648, 161] on icon at bounding box center [647, 162] width 5 height 6
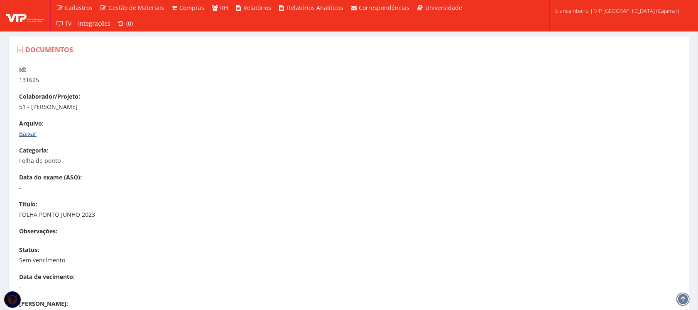
click at [34, 133] on link "Baixar" at bounding box center [27, 134] width 17 height 8
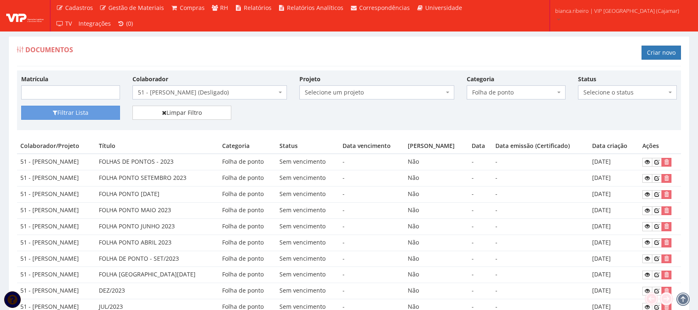
scroll to position [67, 0]
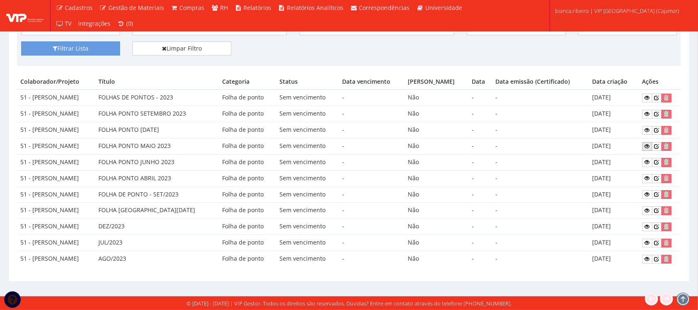
click at [647, 144] on icon at bounding box center [647, 147] width 5 height 6
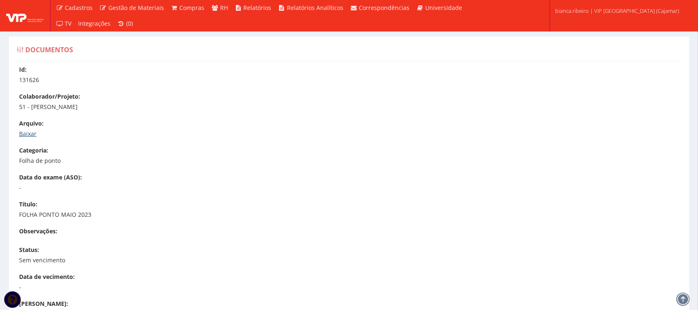
click at [30, 135] on link "Baixar" at bounding box center [27, 134] width 17 height 8
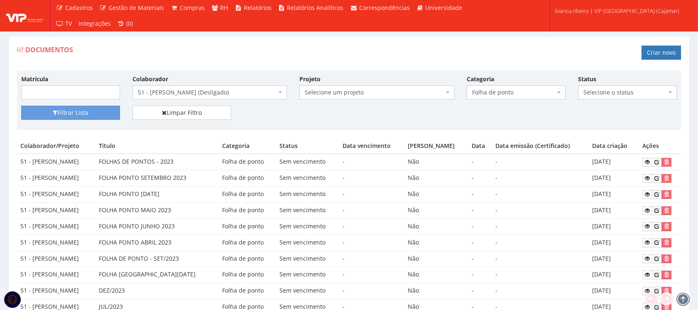
scroll to position [67, 0]
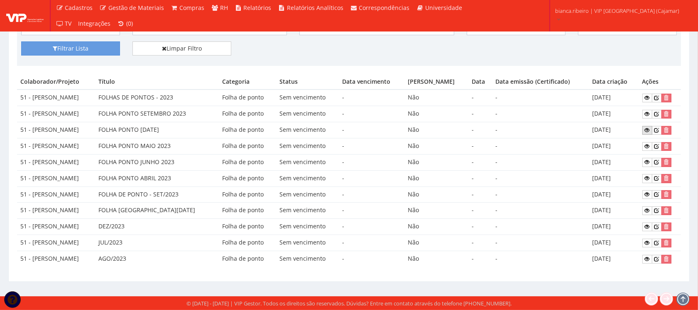
click at [650, 127] on icon at bounding box center [647, 130] width 5 height 6
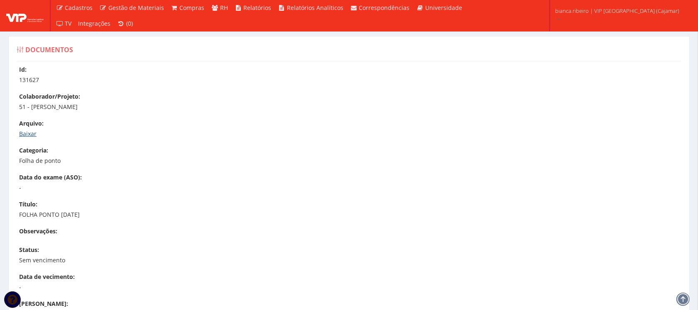
click at [27, 130] on link "Baixar" at bounding box center [27, 134] width 17 height 8
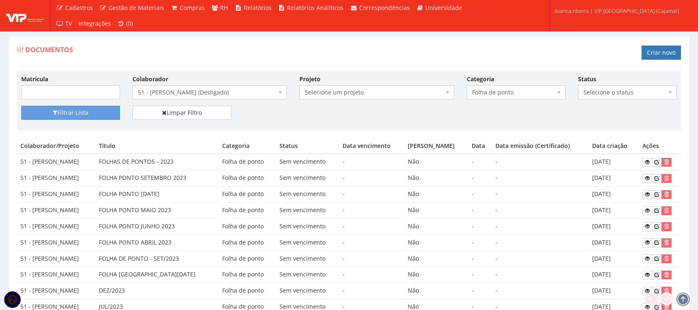
scroll to position [67, 0]
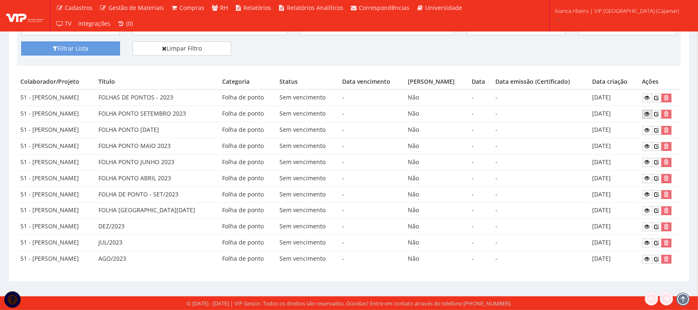
click at [650, 112] on icon at bounding box center [647, 114] width 5 height 6
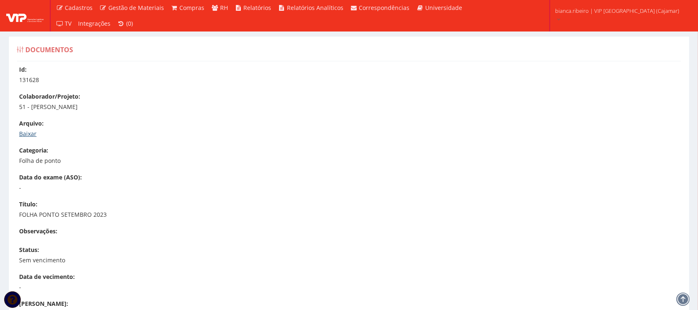
click at [34, 134] on link "Baixar" at bounding box center [27, 134] width 17 height 8
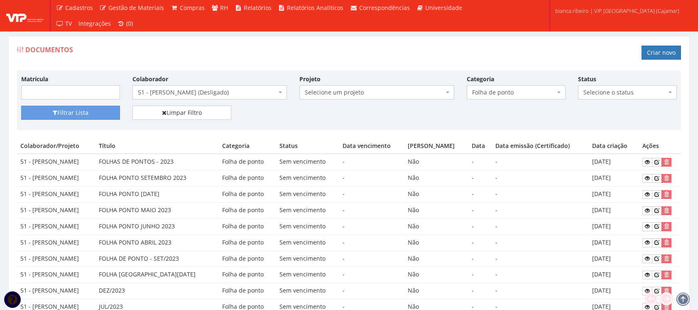
scroll to position [67, 0]
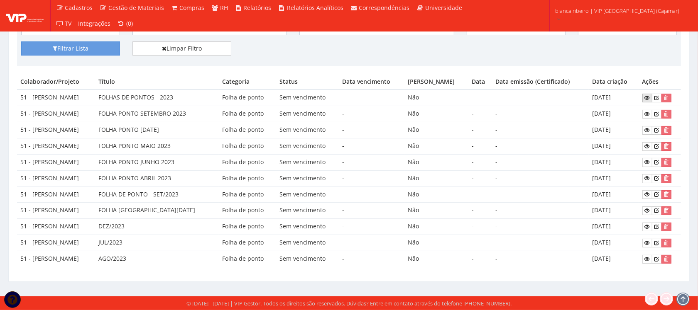
click at [650, 94] on link at bounding box center [647, 98] width 10 height 9
click at [650, 95] on icon at bounding box center [647, 98] width 5 height 6
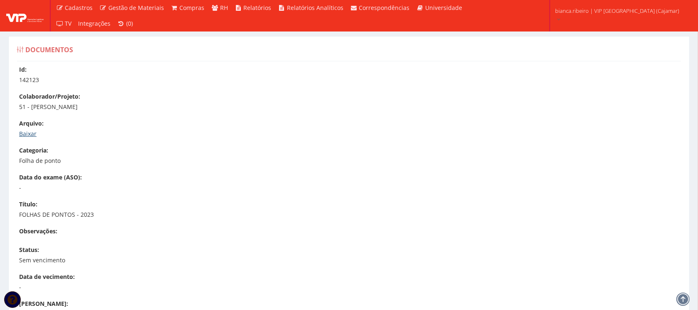
click at [32, 136] on link "Baixar" at bounding box center [27, 134] width 17 height 8
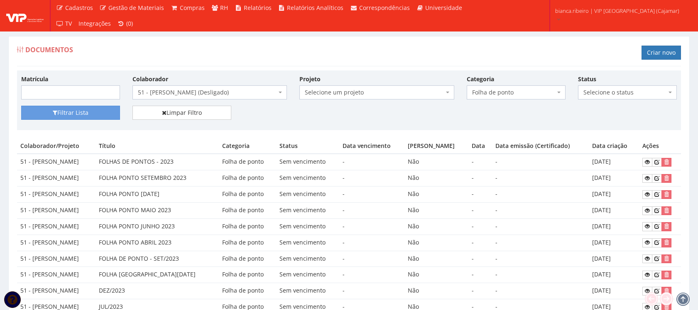
scroll to position [67, 0]
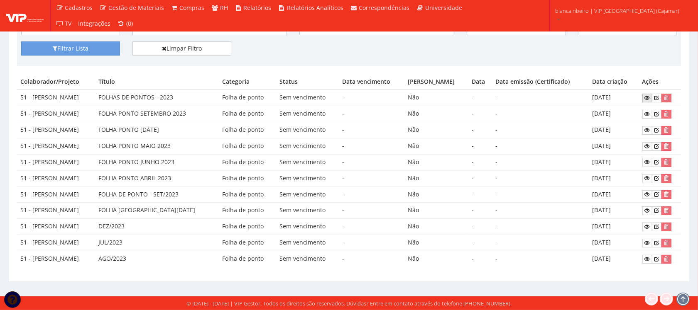
click at [648, 94] on link at bounding box center [647, 98] width 10 height 9
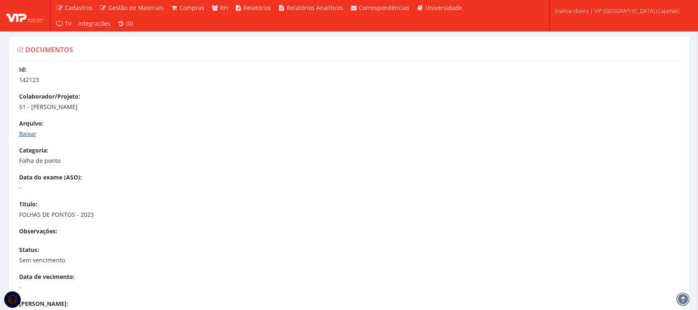
click at [24, 137] on link "Baixar" at bounding box center [27, 134] width 17 height 8
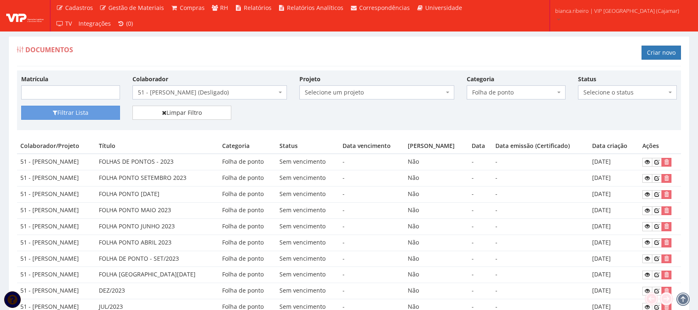
scroll to position [67, 0]
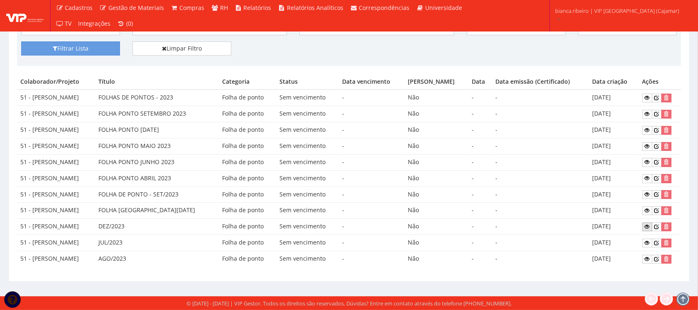
click at [648, 229] on icon at bounding box center [647, 227] width 5 height 6
click at [648, 210] on icon at bounding box center [647, 211] width 5 height 6
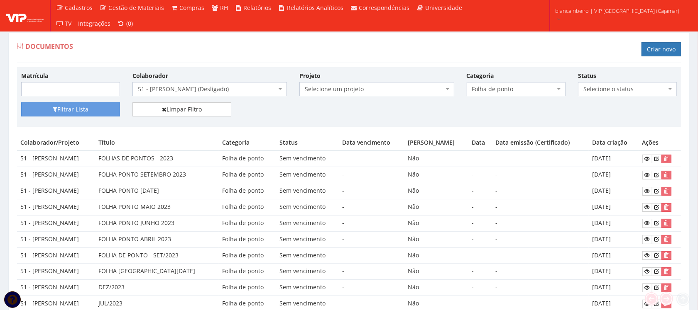
scroll to position [0, 0]
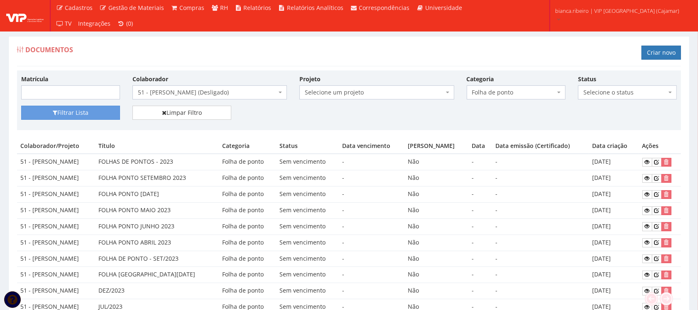
click at [492, 122] on div "Filtrar Lista Limpar Filtro" at bounding box center [349, 116] width 668 height 20
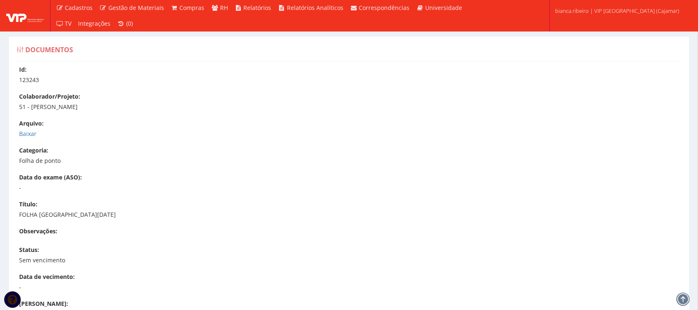
click at [19, 130] on div "Id: 123243 Colaborador/Projeto: 51 - [PERSON_NAME] [GEOGRAPHIC_DATA]: [GEOGRAPH…" at bounding box center [349, 253] width 676 height 375
click at [23, 134] on link "Baixar" at bounding box center [27, 134] width 17 height 8
